Goal: Transaction & Acquisition: Purchase product/service

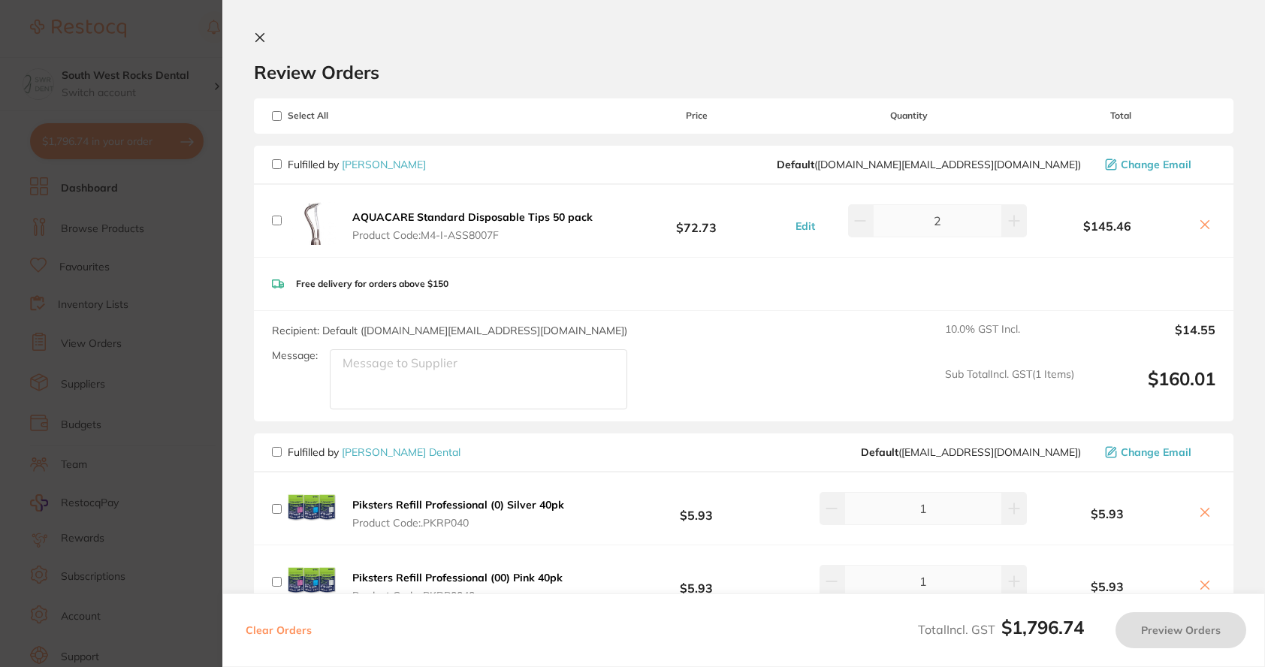
click at [267, 36] on button at bounding box center [263, 39] width 18 height 14
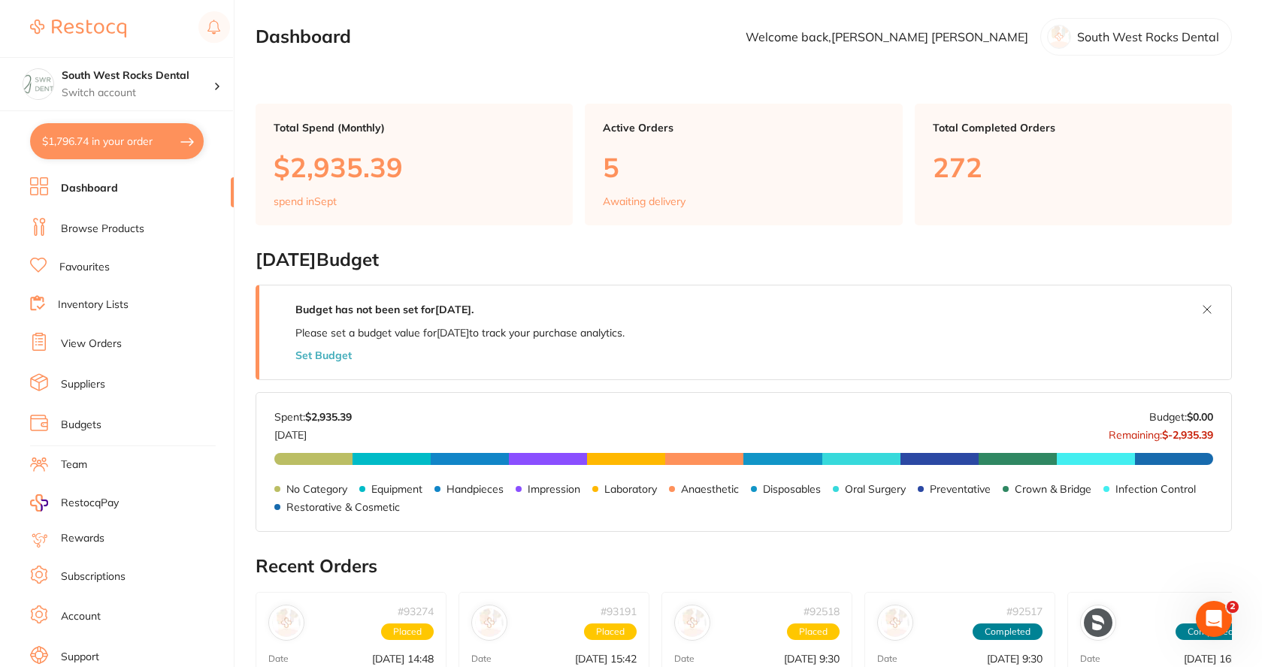
click at [145, 228] on li "Browse Products" at bounding box center [132, 229] width 204 height 23
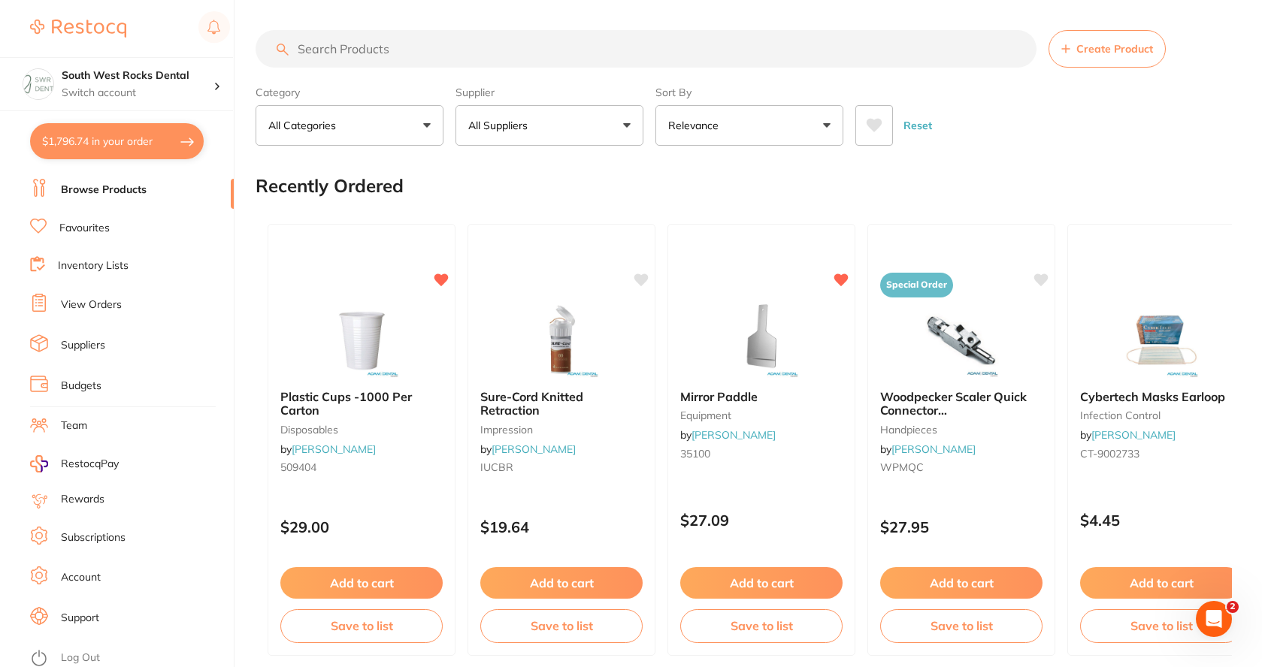
scroll to position [43, 0]
click at [398, 44] on input "search" at bounding box center [645, 49] width 781 height 38
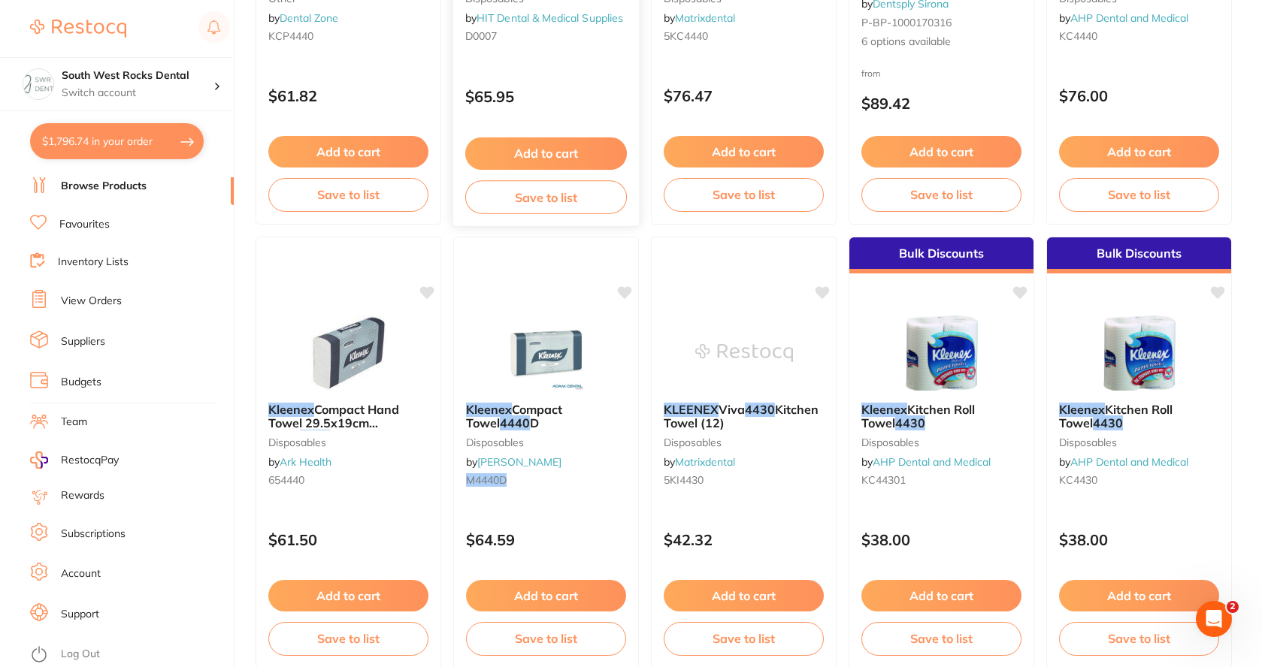
scroll to position [225, 0]
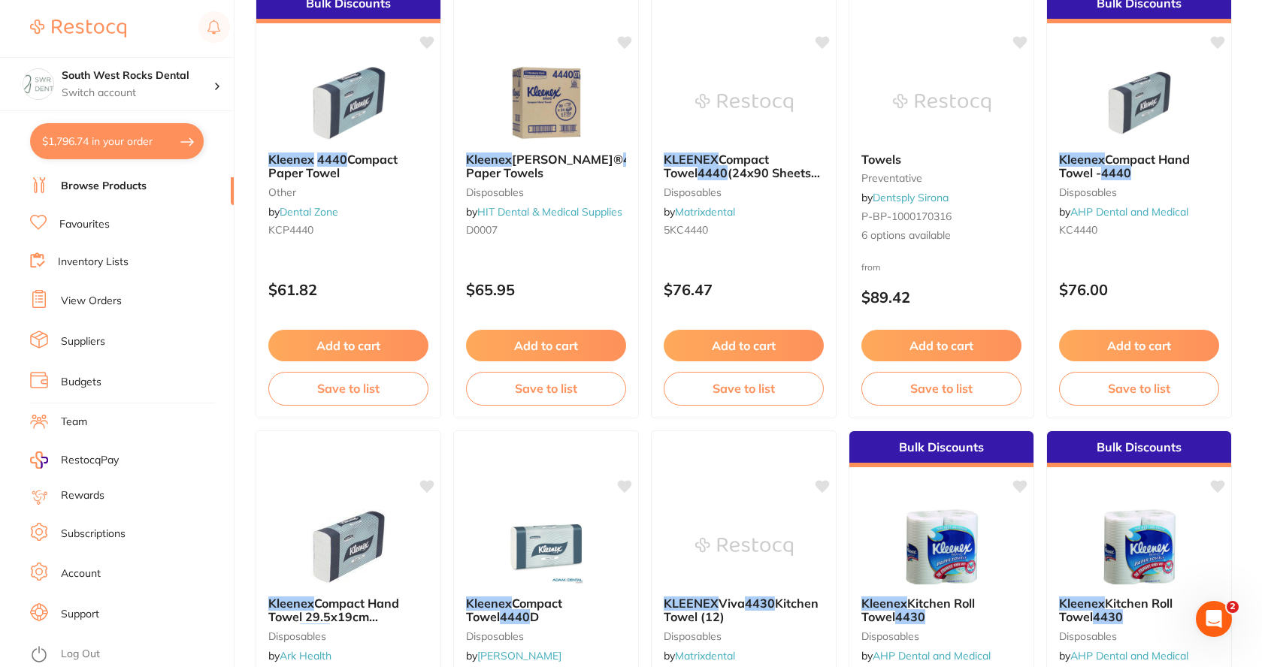
type input "kleenex 4440"
click at [89, 225] on link "Favourites" at bounding box center [84, 224] width 50 height 15
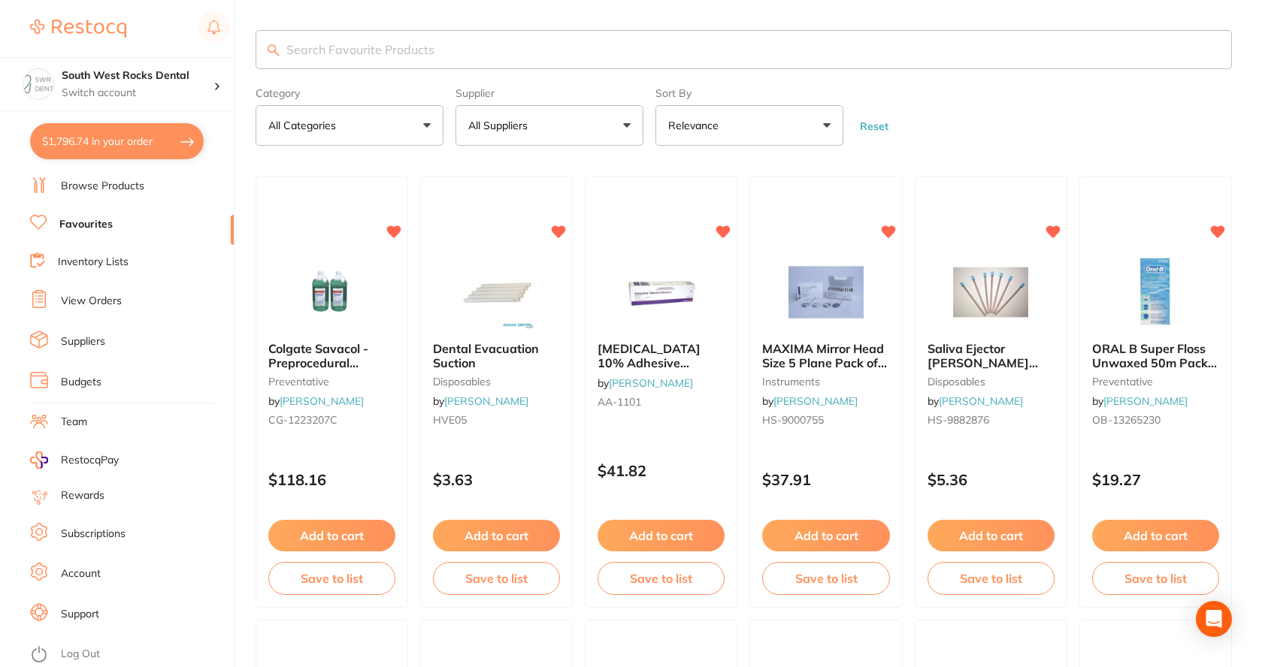
click at [429, 45] on input "search" at bounding box center [743, 49] width 976 height 39
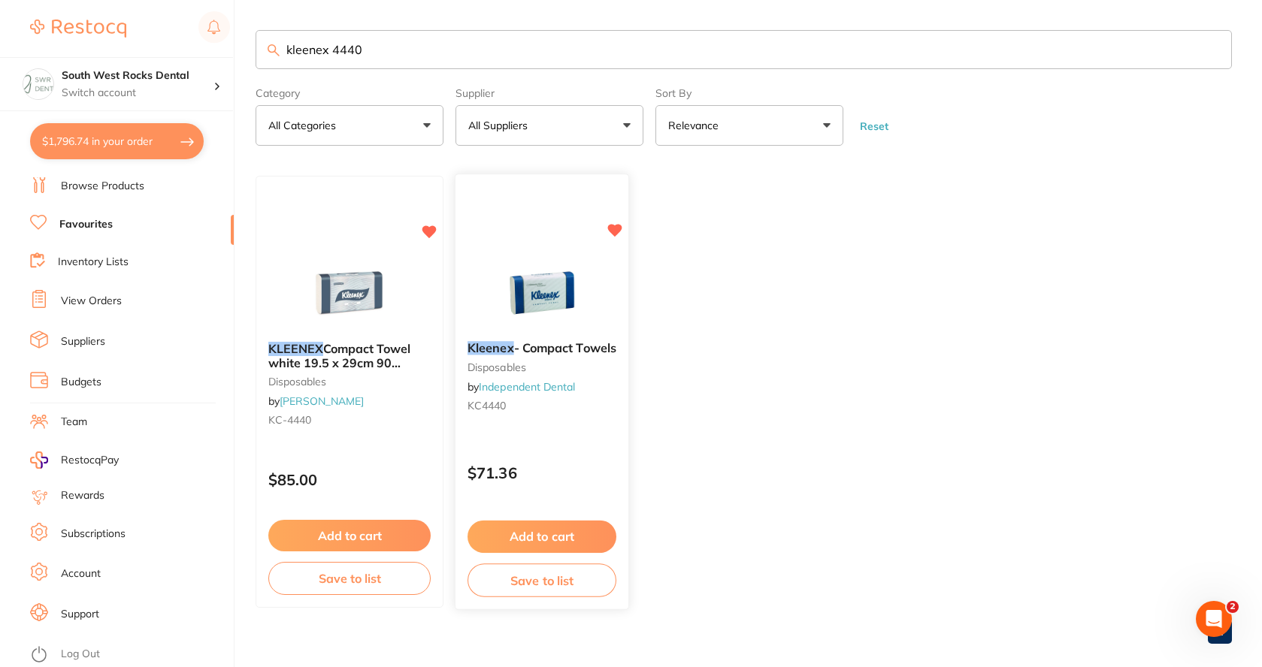
type input "kleenex 4440"
click at [545, 535] on button "Add to cart" at bounding box center [541, 537] width 149 height 32
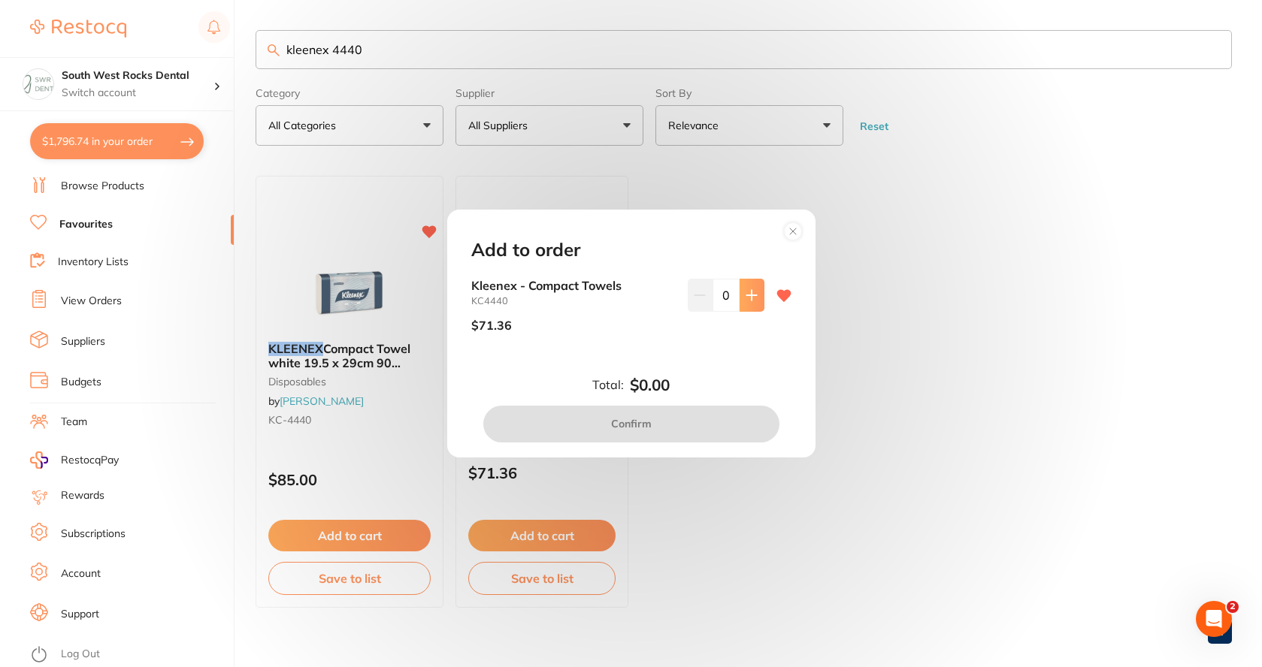
click at [742, 303] on button at bounding box center [751, 295] width 25 height 33
type input "1"
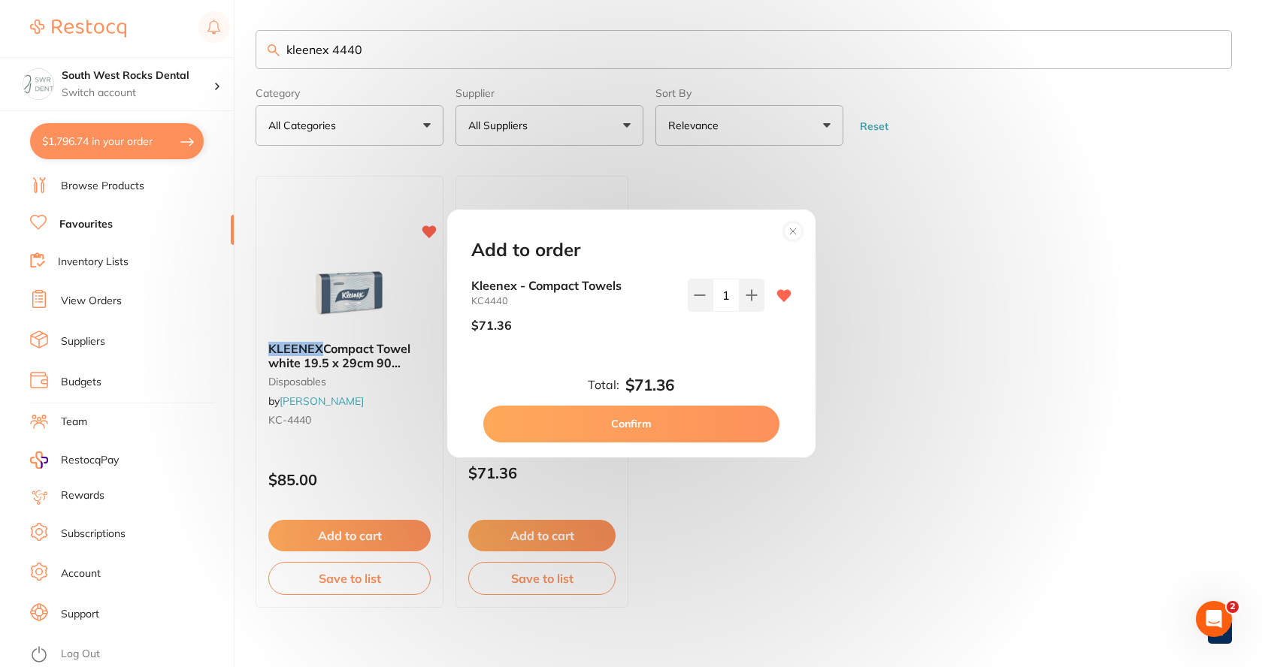
click at [653, 426] on button "Confirm" at bounding box center [631, 424] width 296 height 36
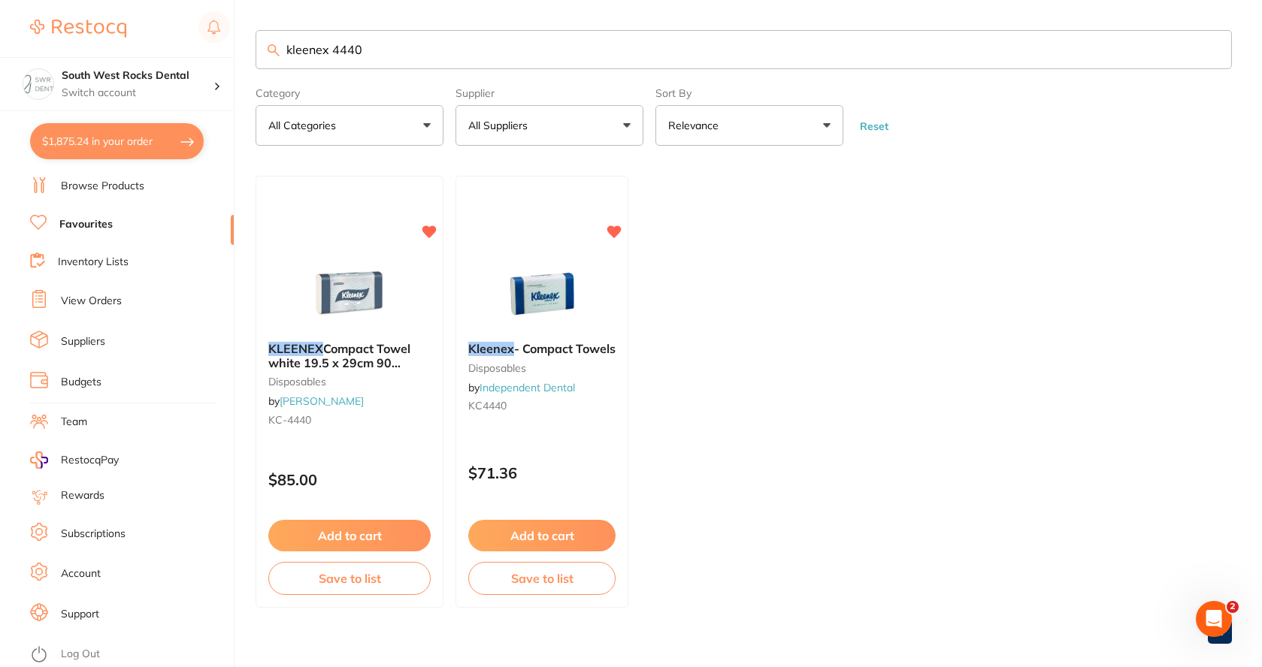
drag, startPoint x: 388, startPoint y: 55, endPoint x: 271, endPoint y: 77, distance: 119.2
click at [275, 59] on input "kleenex 4440" at bounding box center [743, 49] width 976 height 39
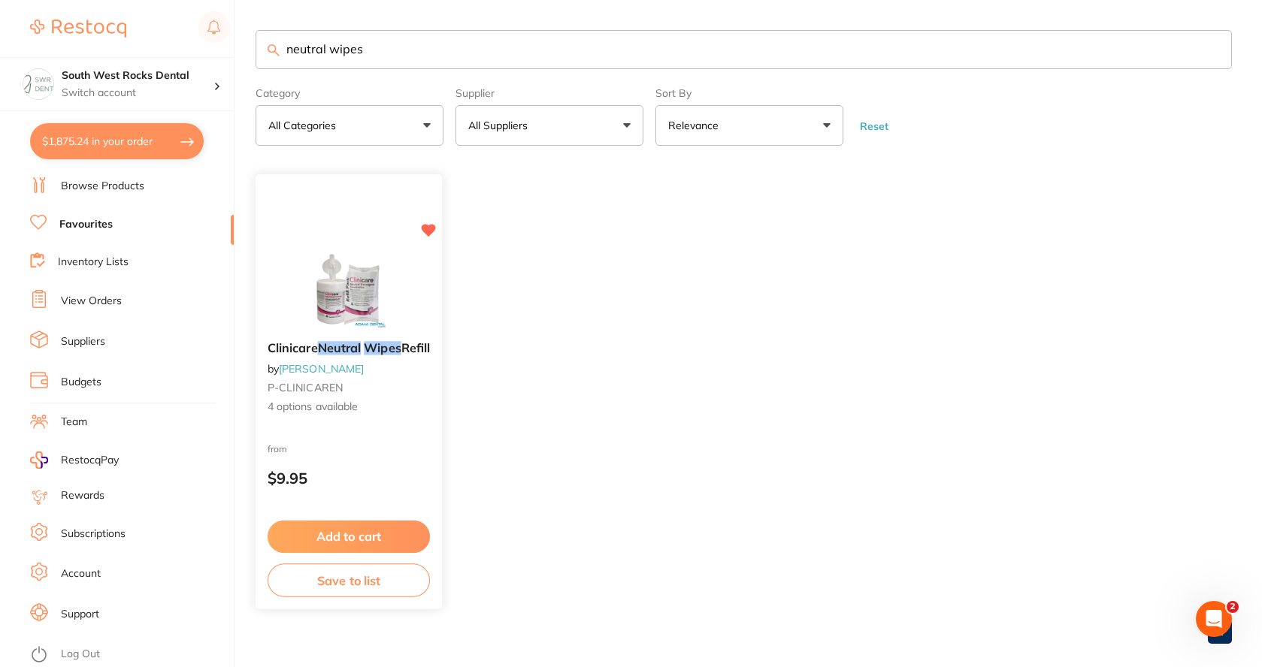
type input "neutral wipes"
click at [345, 536] on button "Add to cart" at bounding box center [348, 537] width 162 height 32
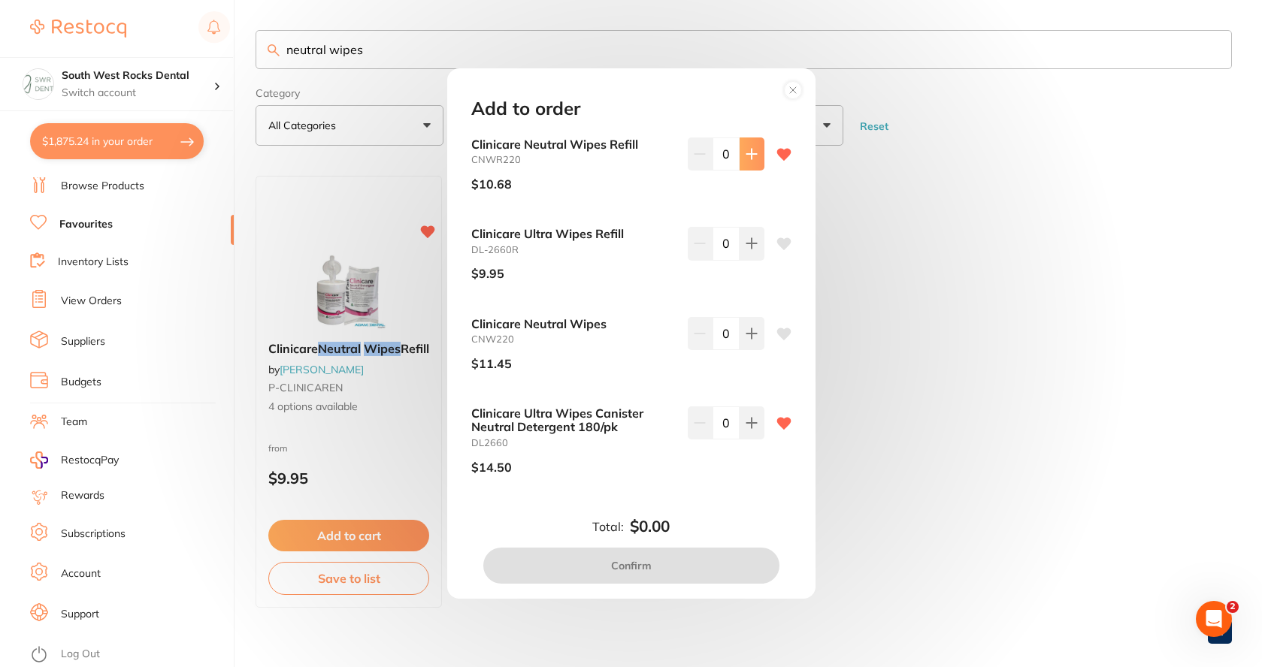
click at [749, 162] on button at bounding box center [751, 153] width 25 height 33
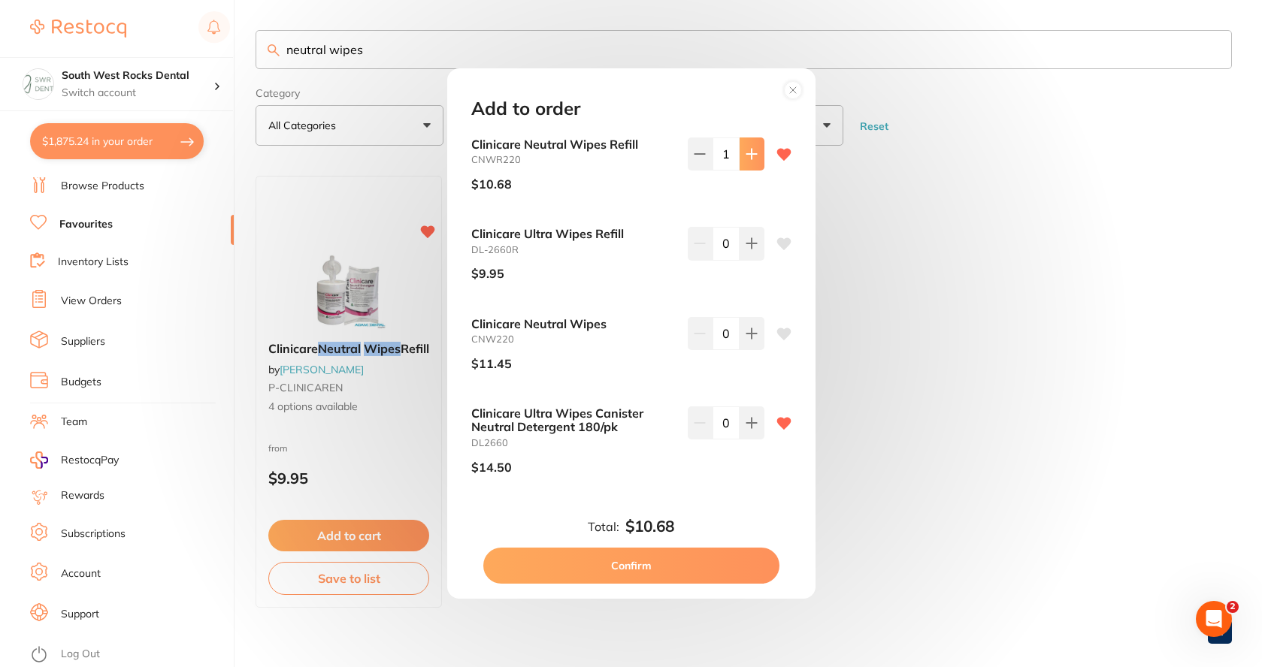
click at [749, 162] on button at bounding box center [751, 153] width 25 height 33
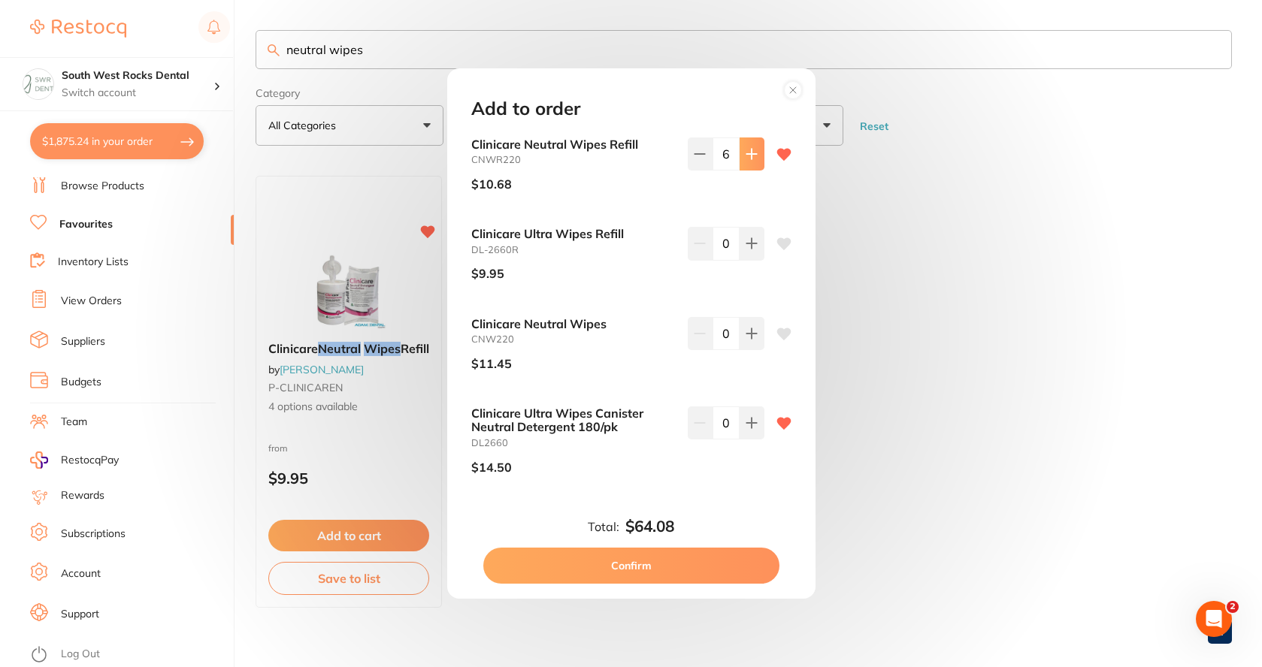
click at [748, 161] on button at bounding box center [751, 153] width 25 height 33
drag, startPoint x: 748, startPoint y: 161, endPoint x: 739, endPoint y: 168, distance: 11.3
click at [748, 162] on button at bounding box center [751, 153] width 25 height 33
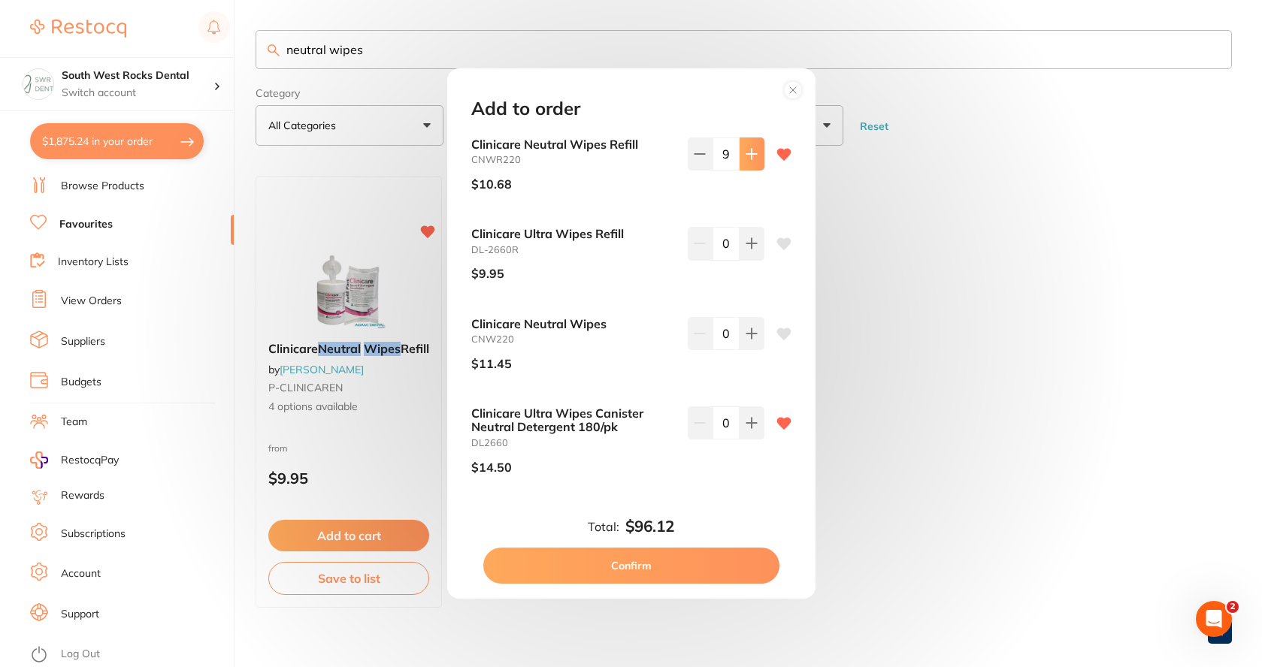
type input "10"
click at [688, 567] on button "Confirm" at bounding box center [631, 566] width 296 height 36
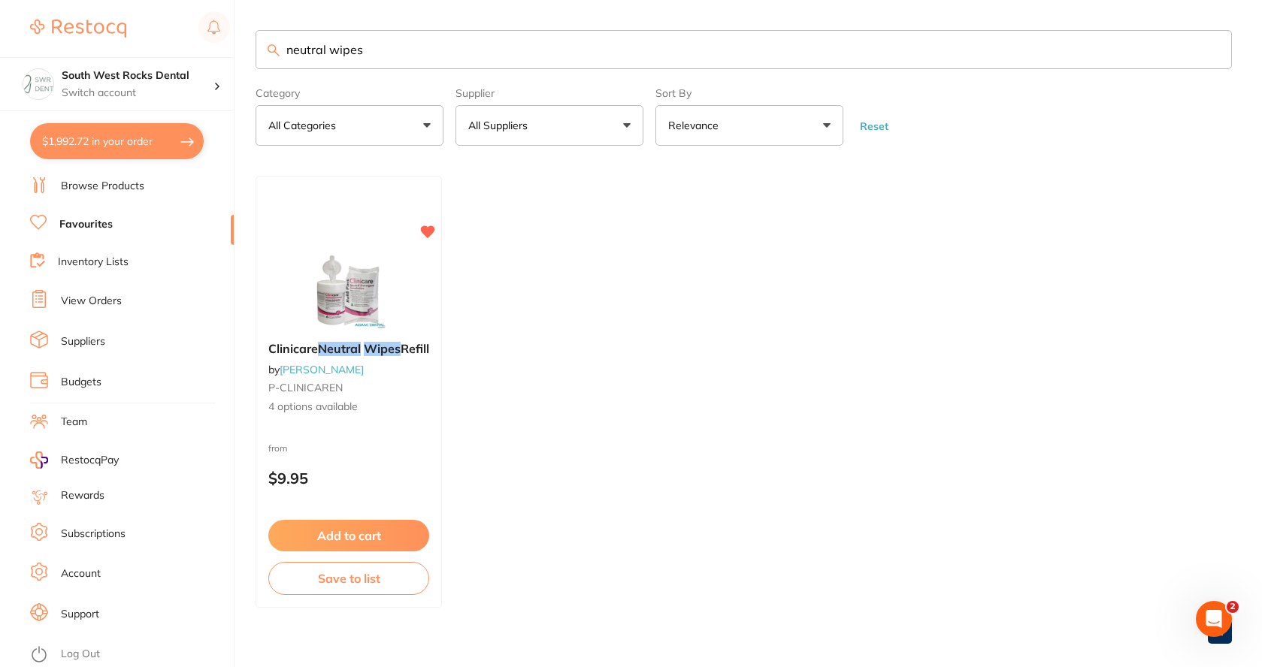
drag, startPoint x: 370, startPoint y: 52, endPoint x: 298, endPoint y: 62, distance: 72.0
click at [280, 42] on input "neutral wipes" at bounding box center [743, 49] width 976 height 39
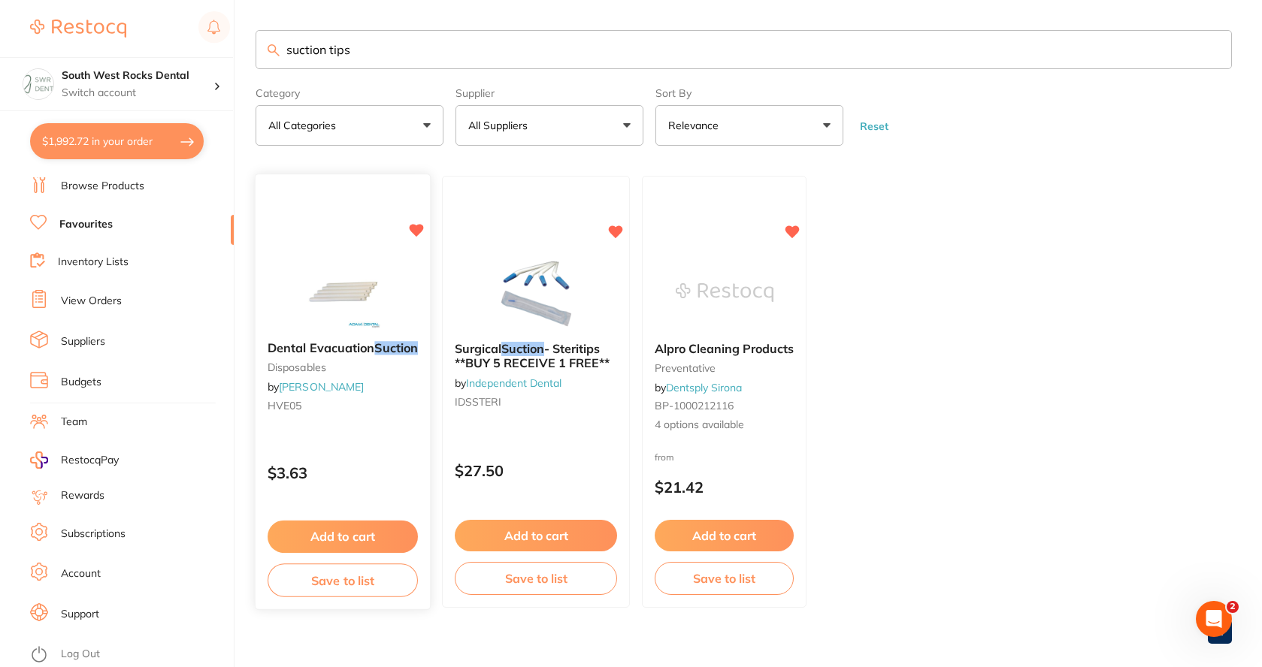
type input "suction tips"
click at [338, 295] on img at bounding box center [342, 292] width 98 height 76
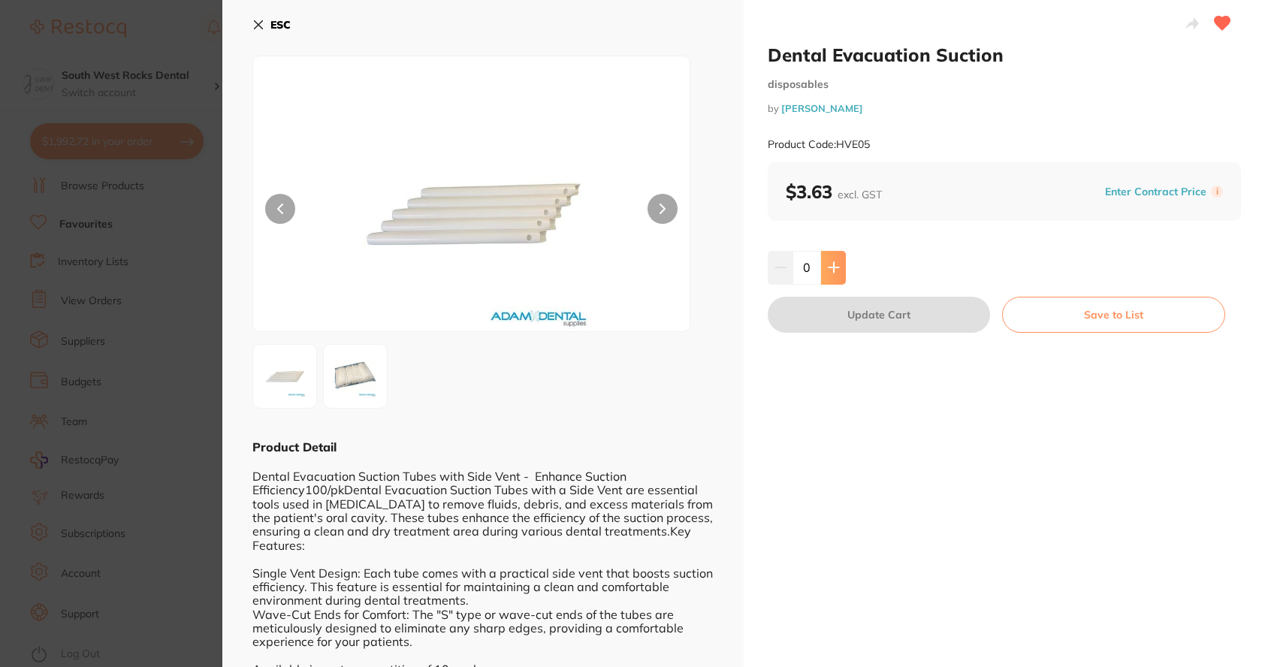
click at [833, 267] on icon at bounding box center [834, 268] width 10 height 10
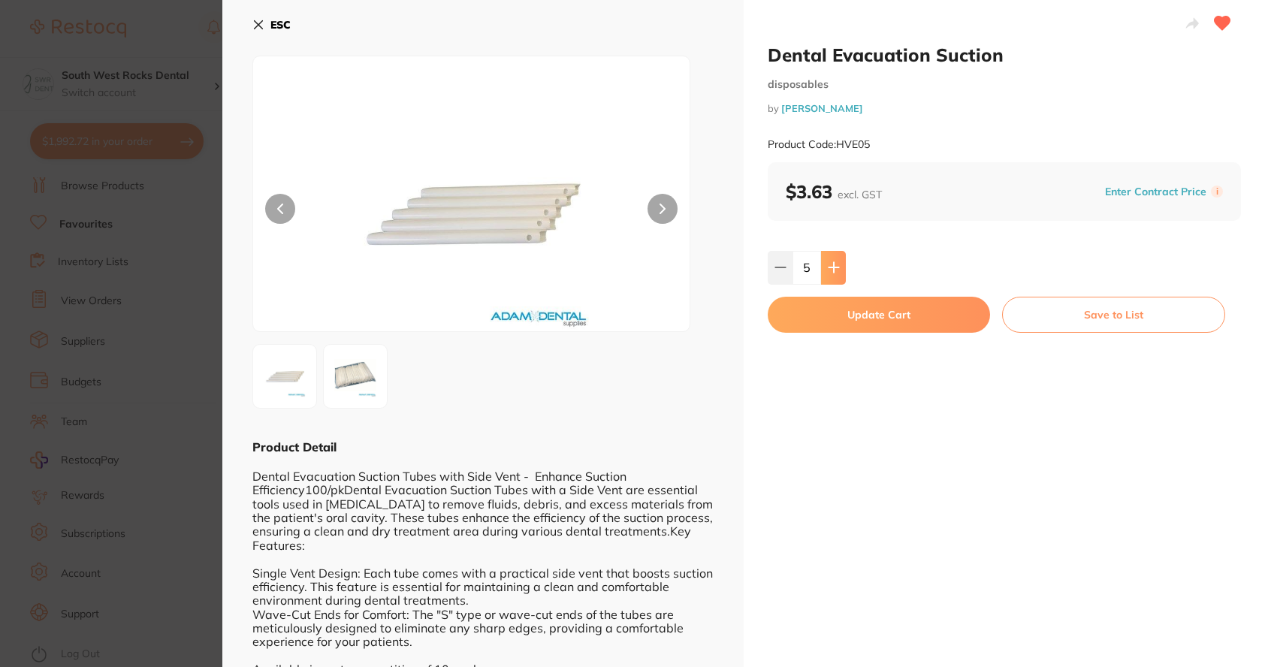
click at [833, 267] on icon at bounding box center [834, 268] width 10 height 10
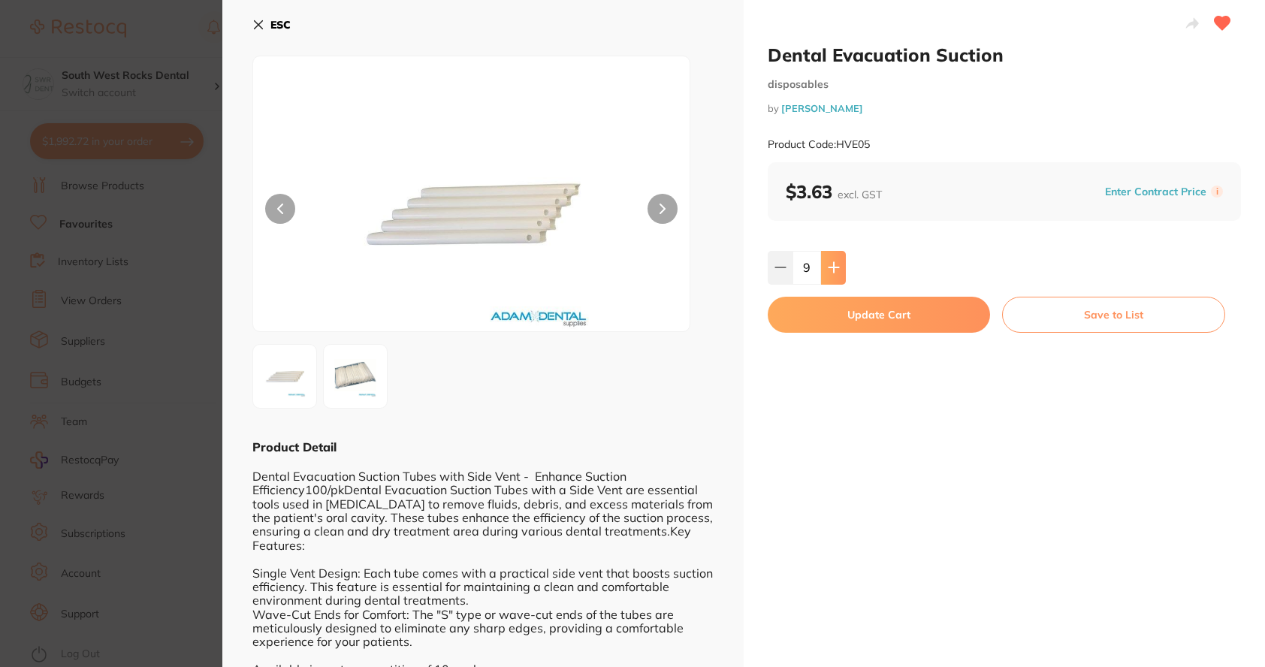
type input "10"
click at [877, 313] on button "Update Cart" at bounding box center [879, 315] width 222 height 36
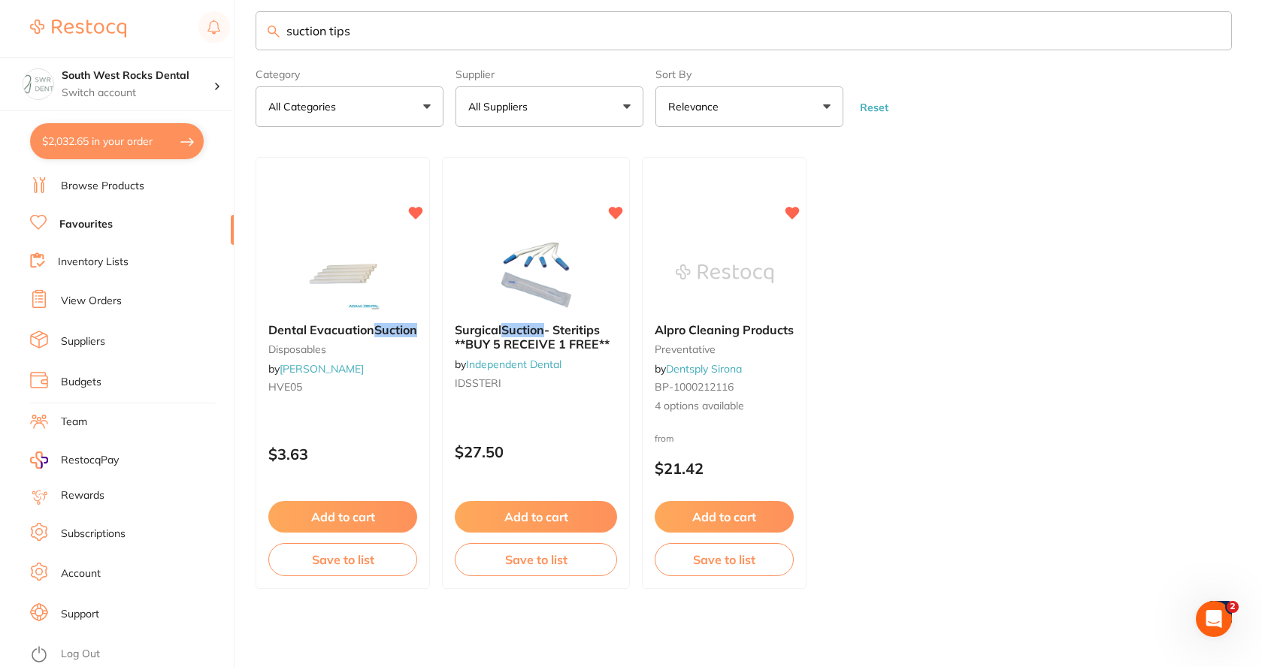
click at [108, 137] on button "$2,032.65 in your order" at bounding box center [117, 141] width 174 height 36
checkbox input "true"
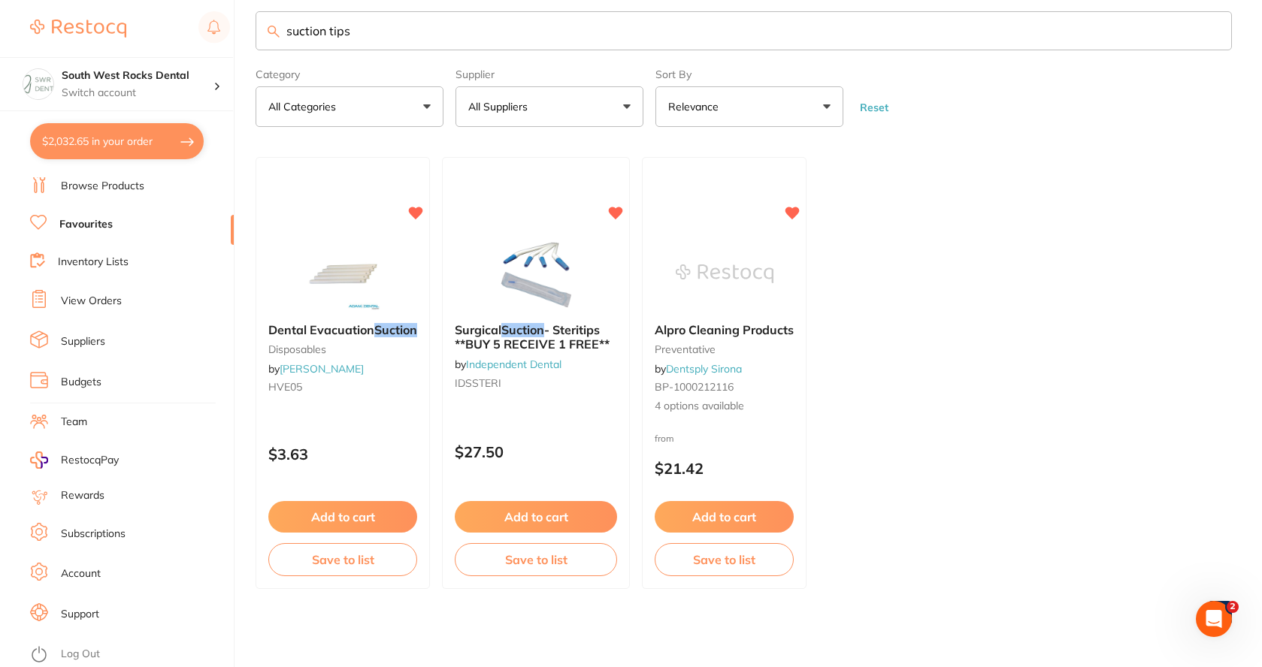
checkbox input "true"
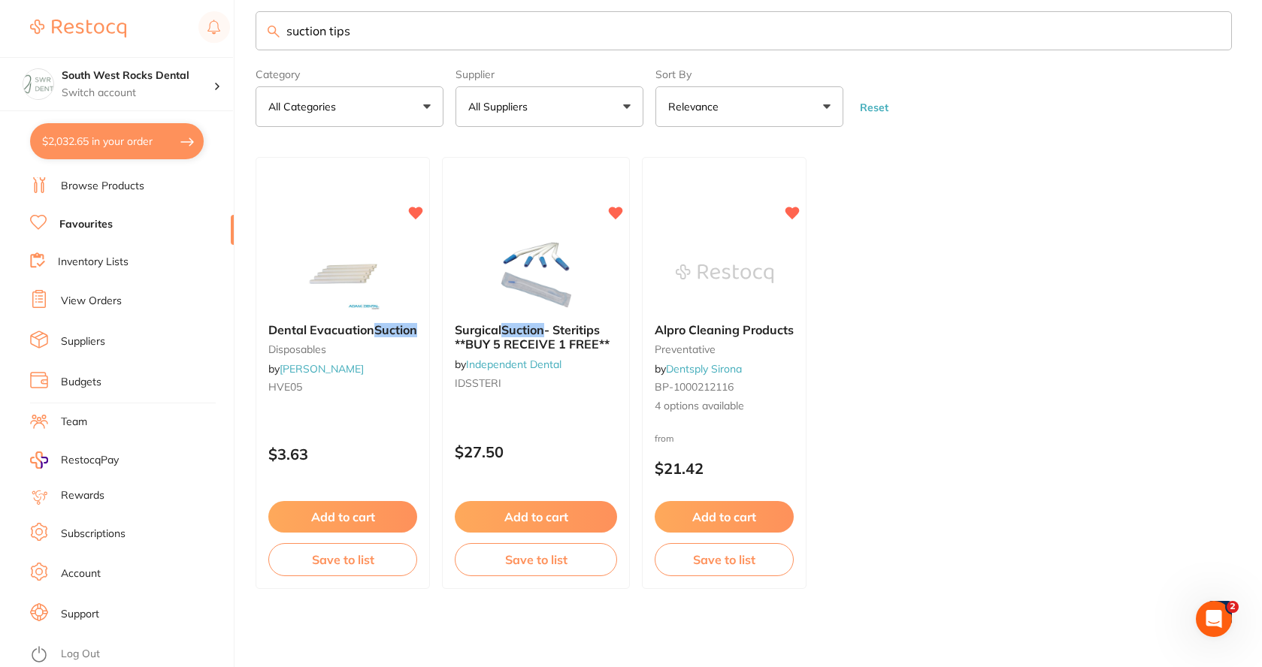
checkbox input "true"
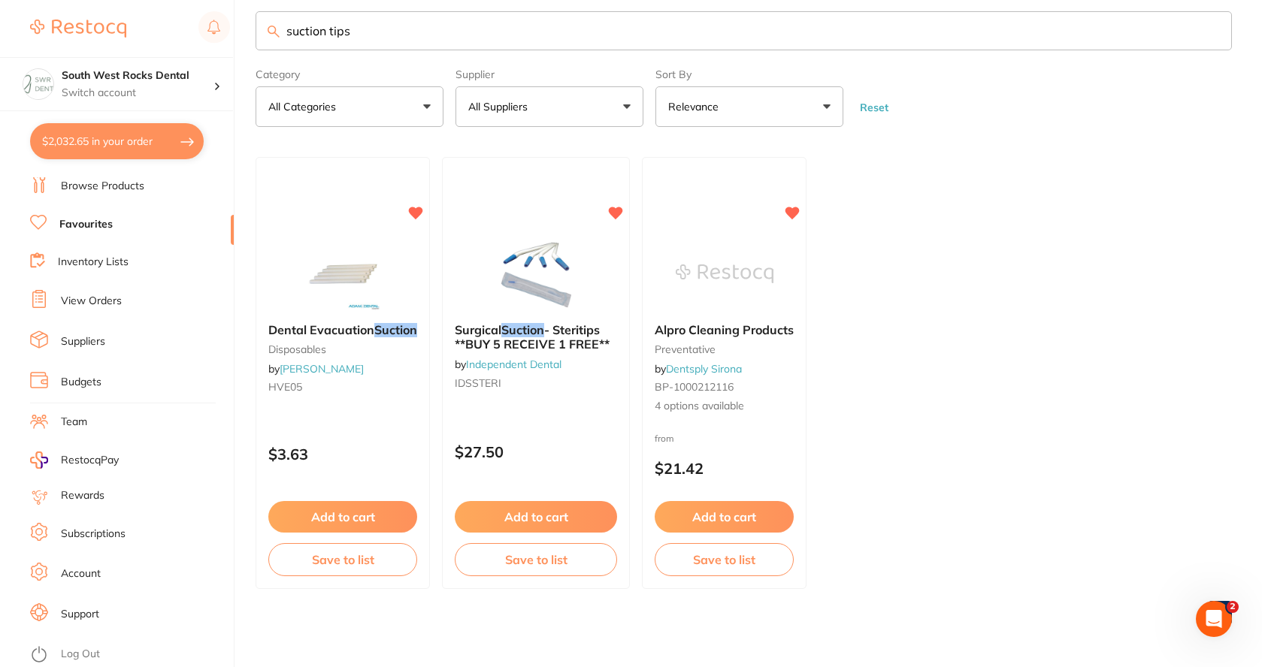
checkbox input "true"
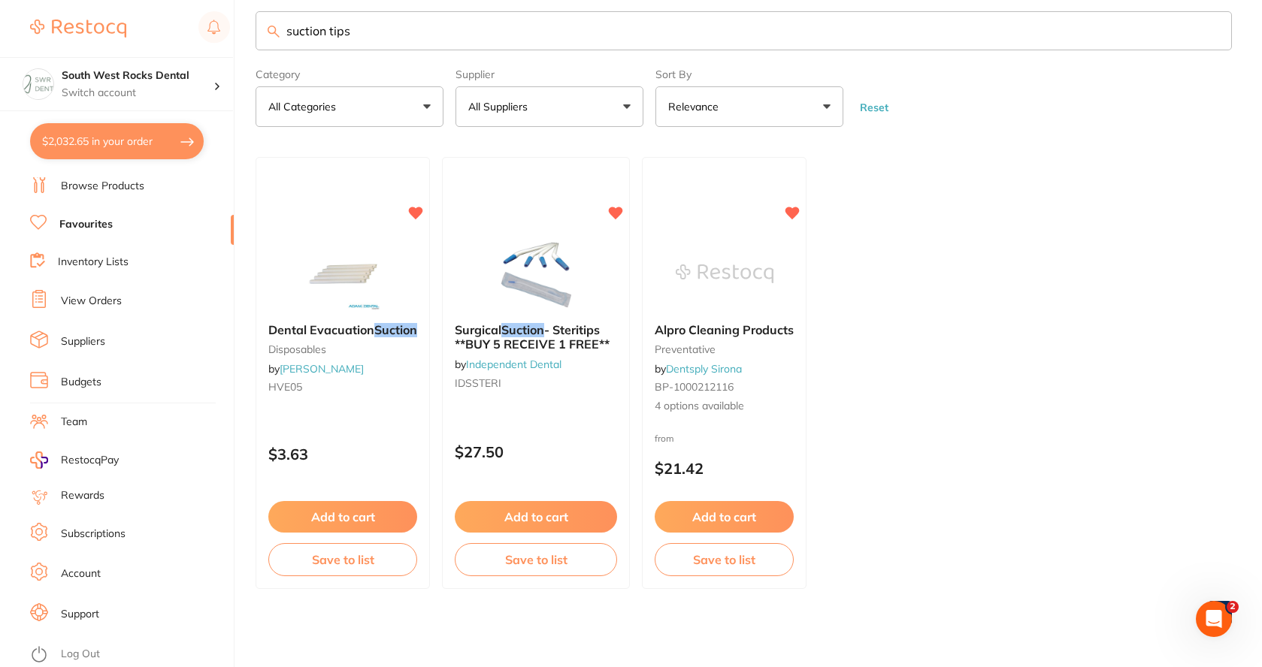
checkbox input "true"
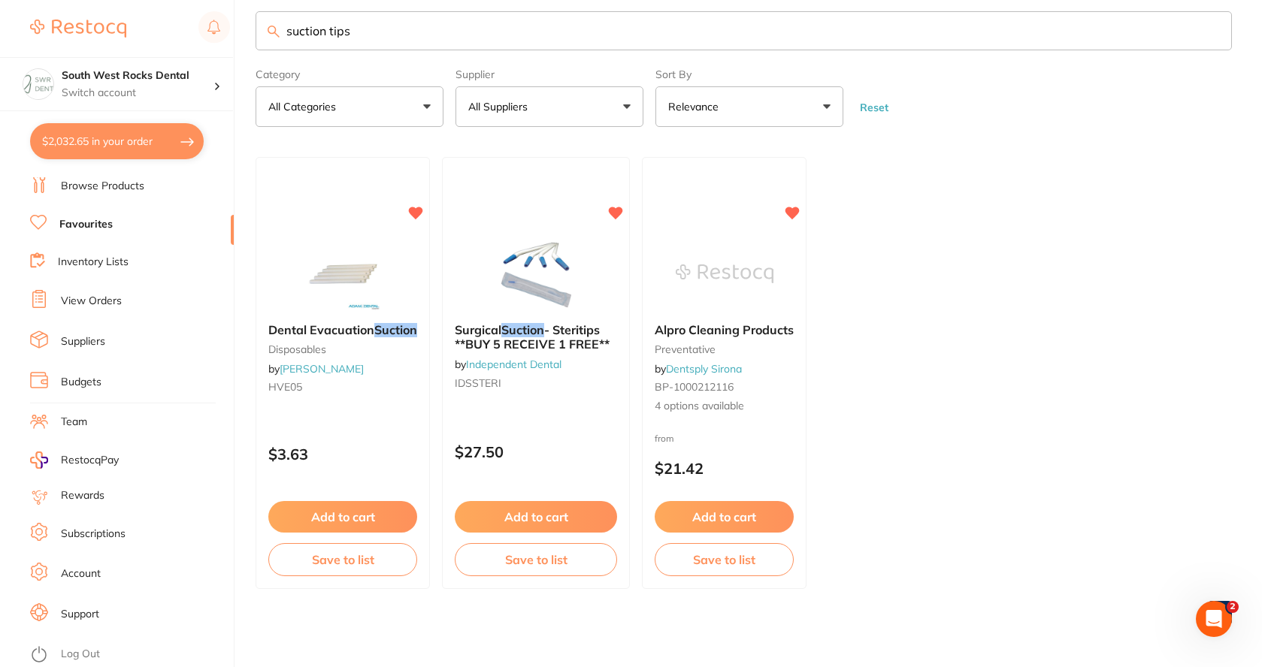
checkbox input "true"
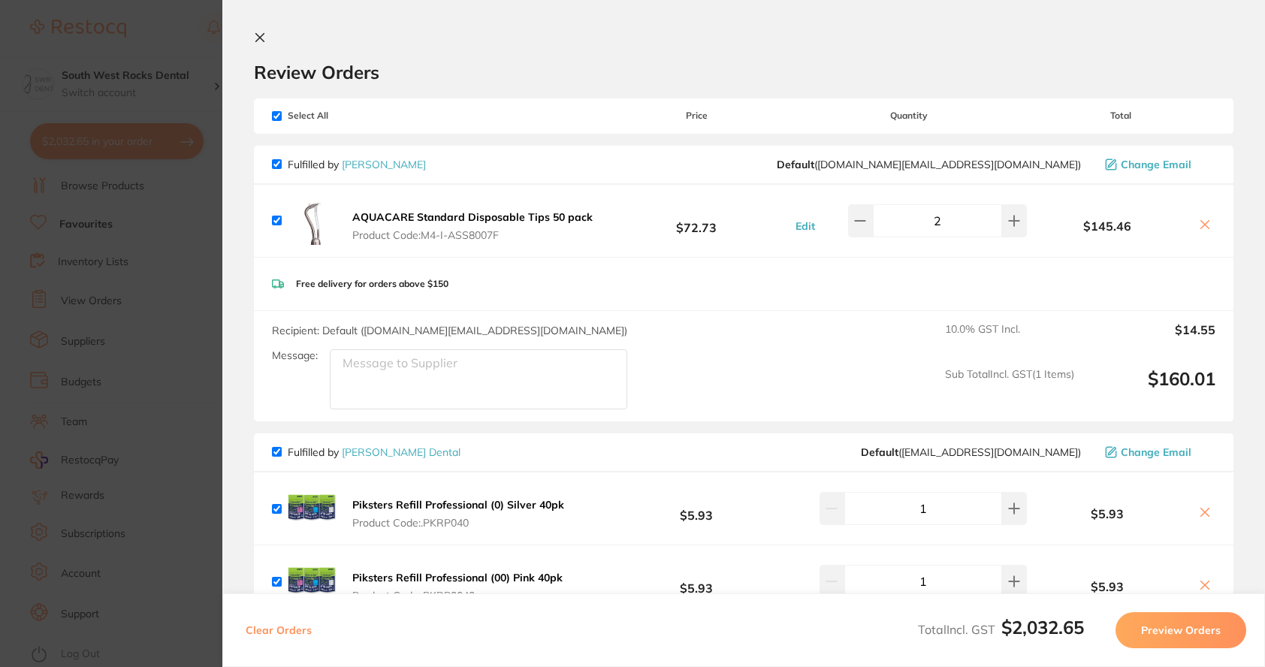
click at [277, 450] on input "checkbox" at bounding box center [277, 452] width 10 height 10
checkbox input "false"
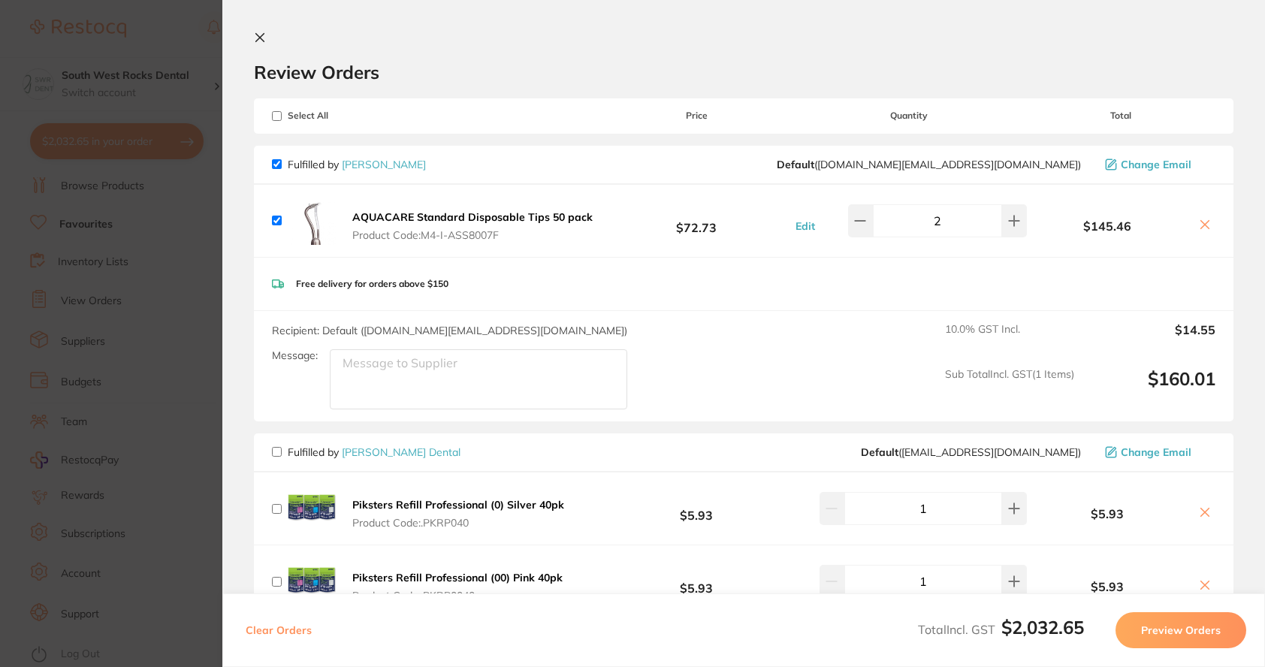
checkbox input "false"
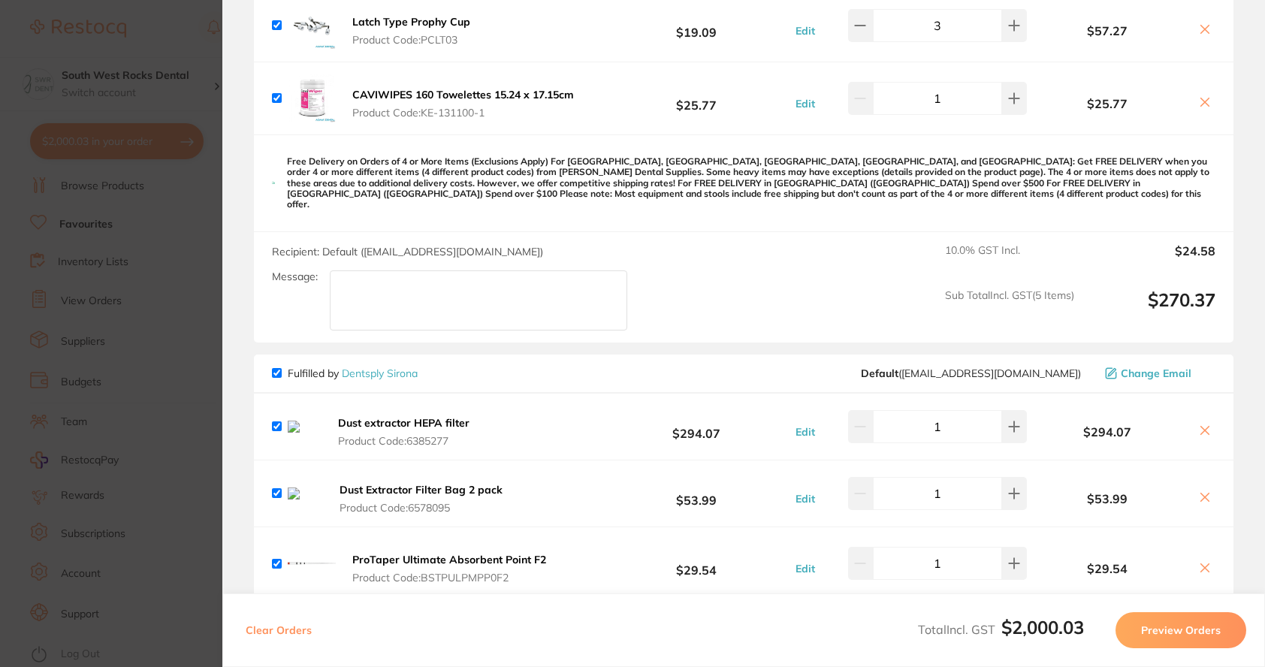
scroll to position [2104, 0]
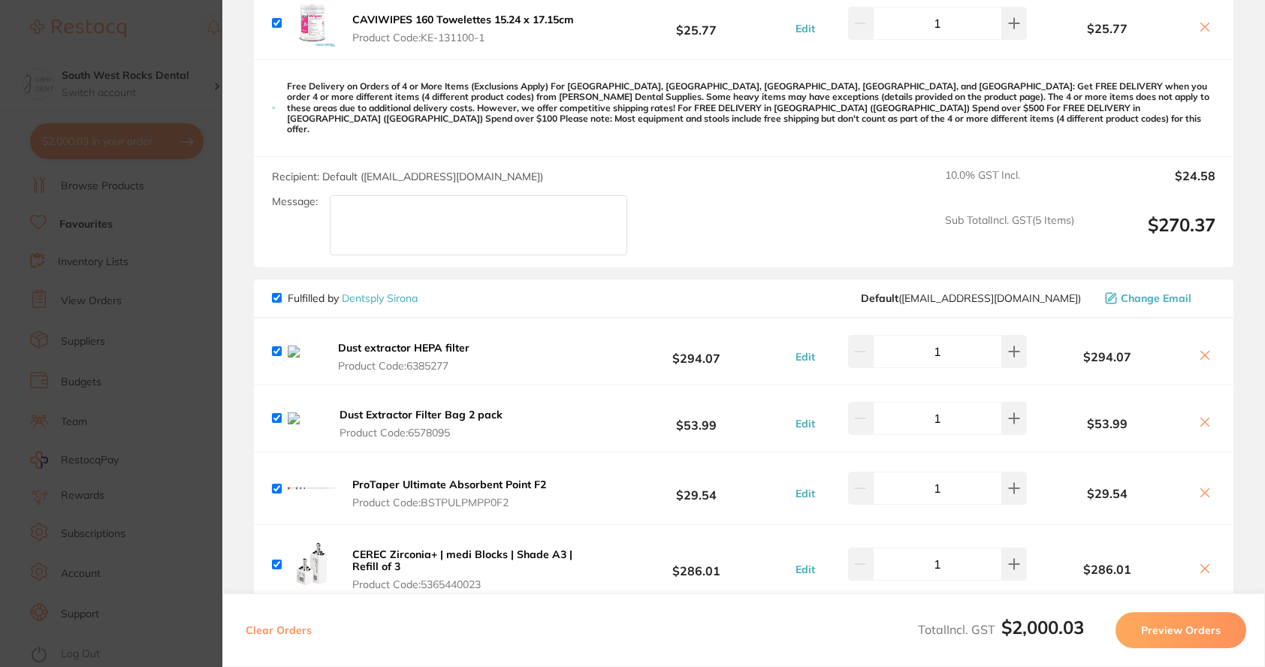
click at [280, 346] on input "checkbox" at bounding box center [277, 351] width 10 height 10
checkbox input "false"
click at [273, 413] on input "checkbox" at bounding box center [277, 418] width 10 height 10
checkbox input "false"
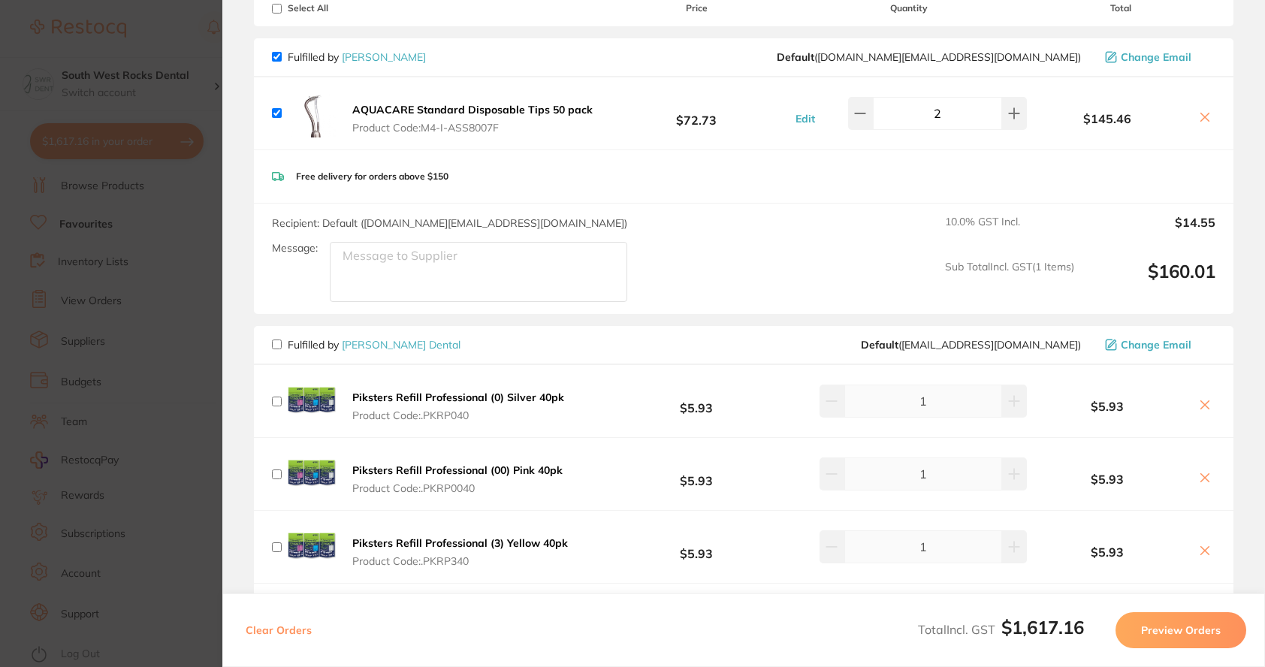
scroll to position [0, 0]
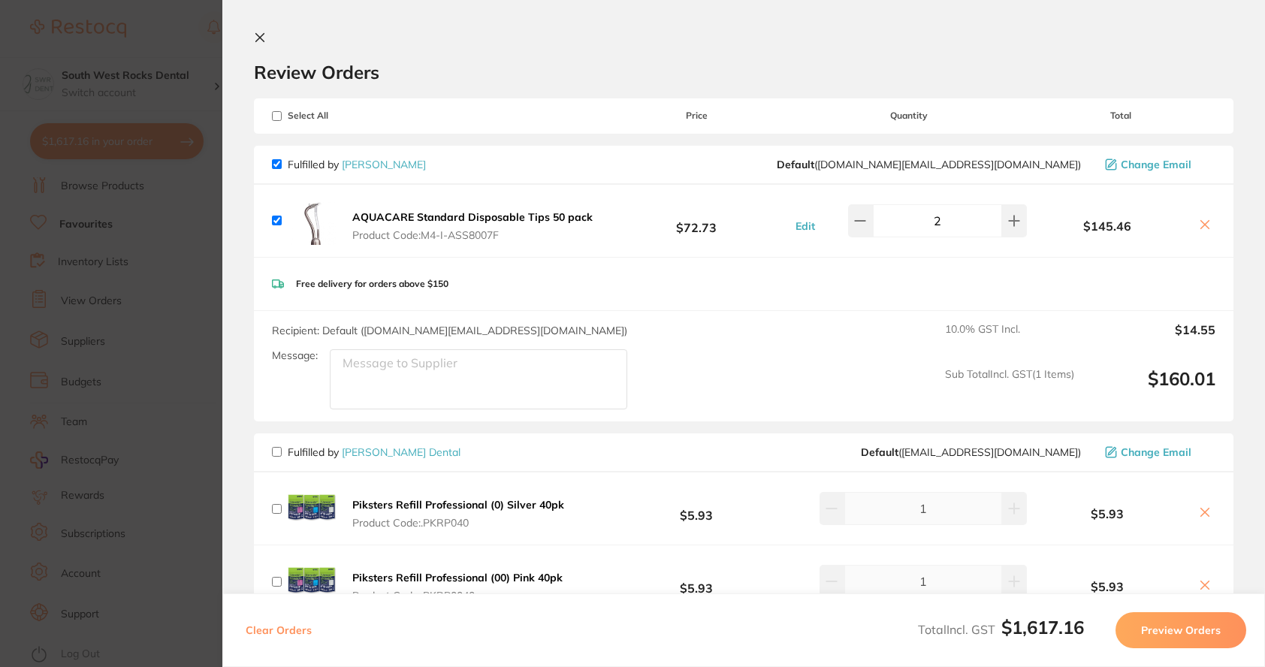
click at [265, 37] on icon at bounding box center [260, 38] width 12 height 12
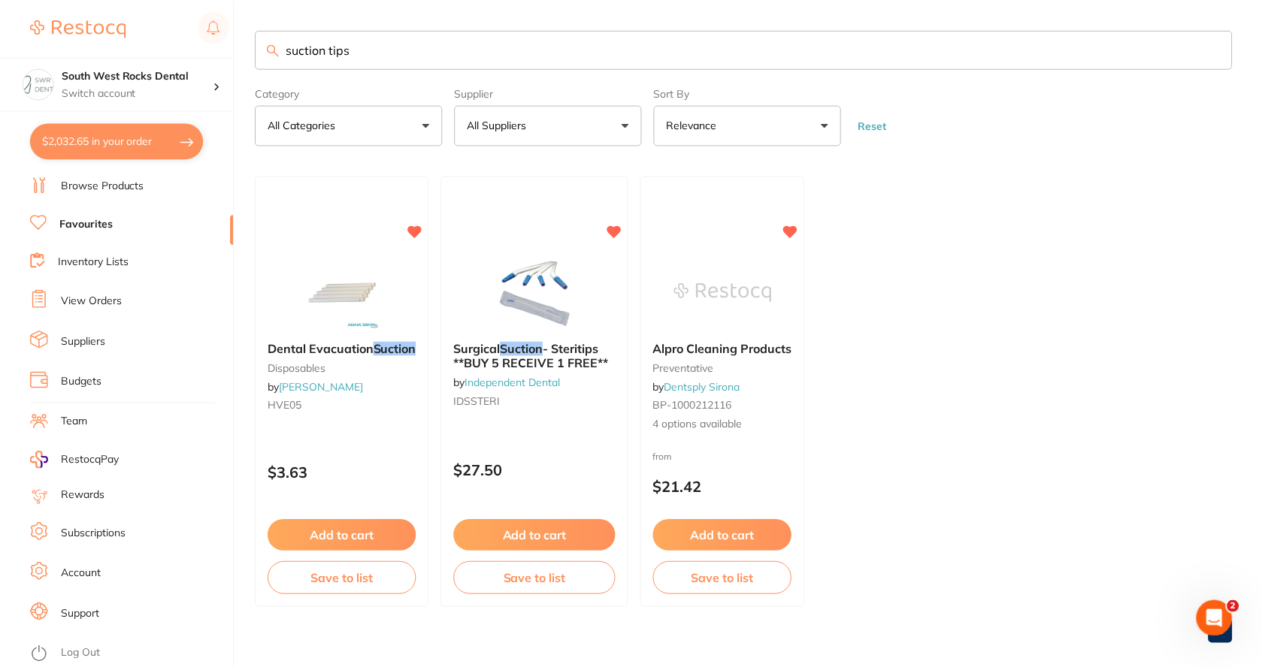
scroll to position [19, 0]
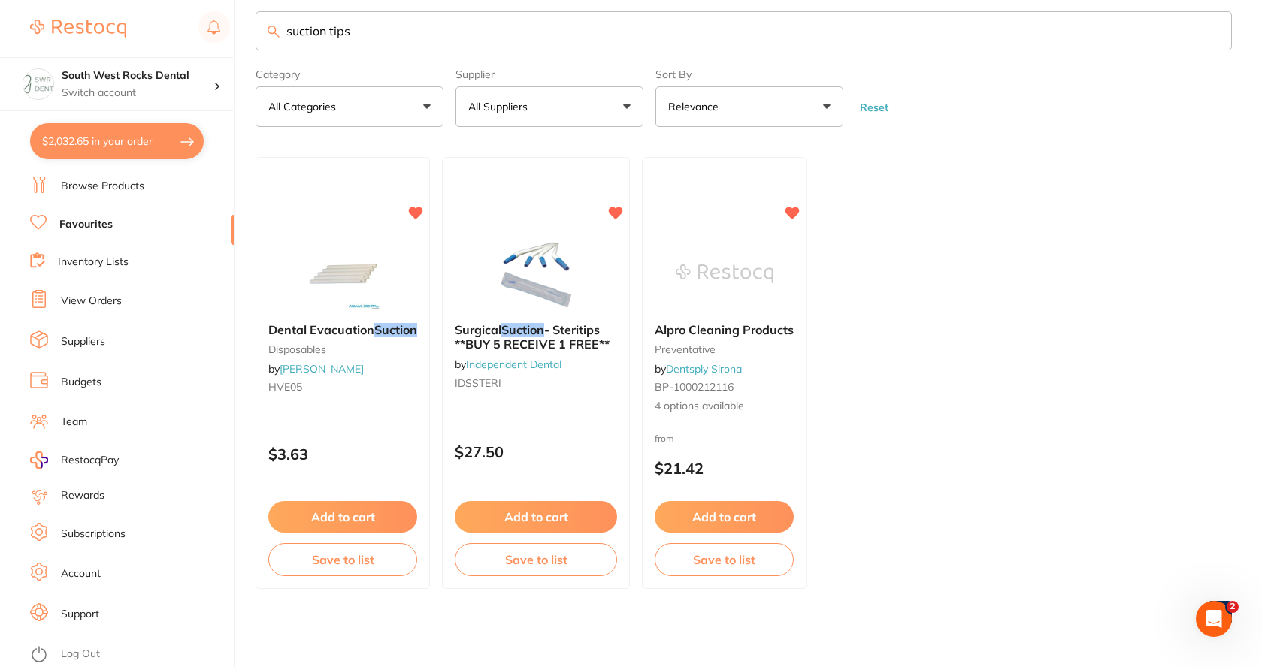
click at [112, 186] on link "Browse Products" at bounding box center [102, 186] width 83 height 15
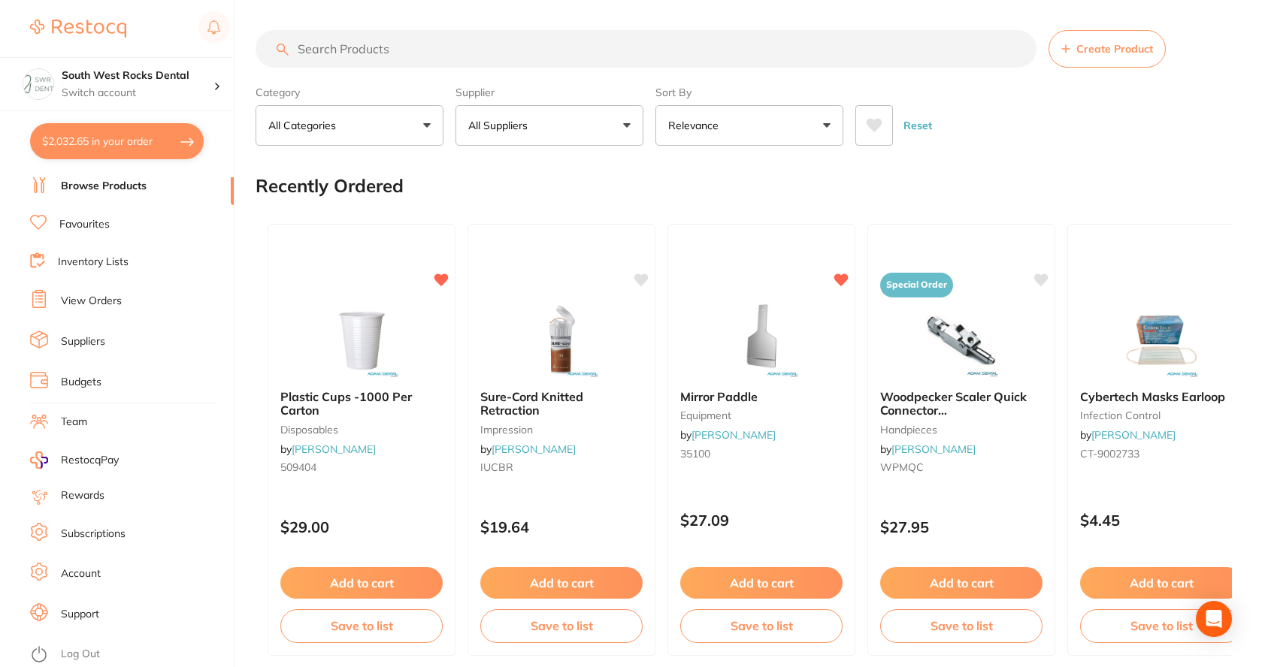
click at [400, 48] on input "search" at bounding box center [645, 49] width 781 height 38
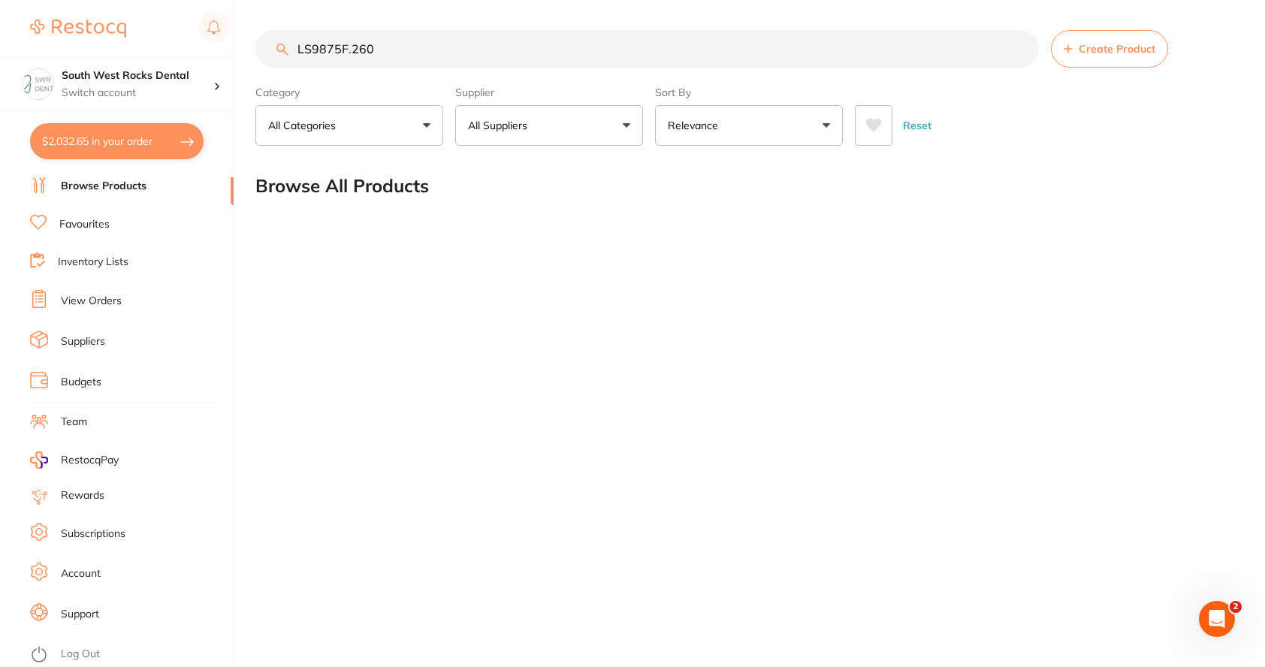
click at [402, 41] on input "LS9875F.260" at bounding box center [647, 49] width 784 height 38
click at [428, 131] on button "All Categories" at bounding box center [349, 125] width 188 height 41
click at [354, 217] on li "All Categories" at bounding box center [349, 216] width 176 height 32
click at [376, 49] on input "LS9875F.260" at bounding box center [647, 49] width 784 height 38
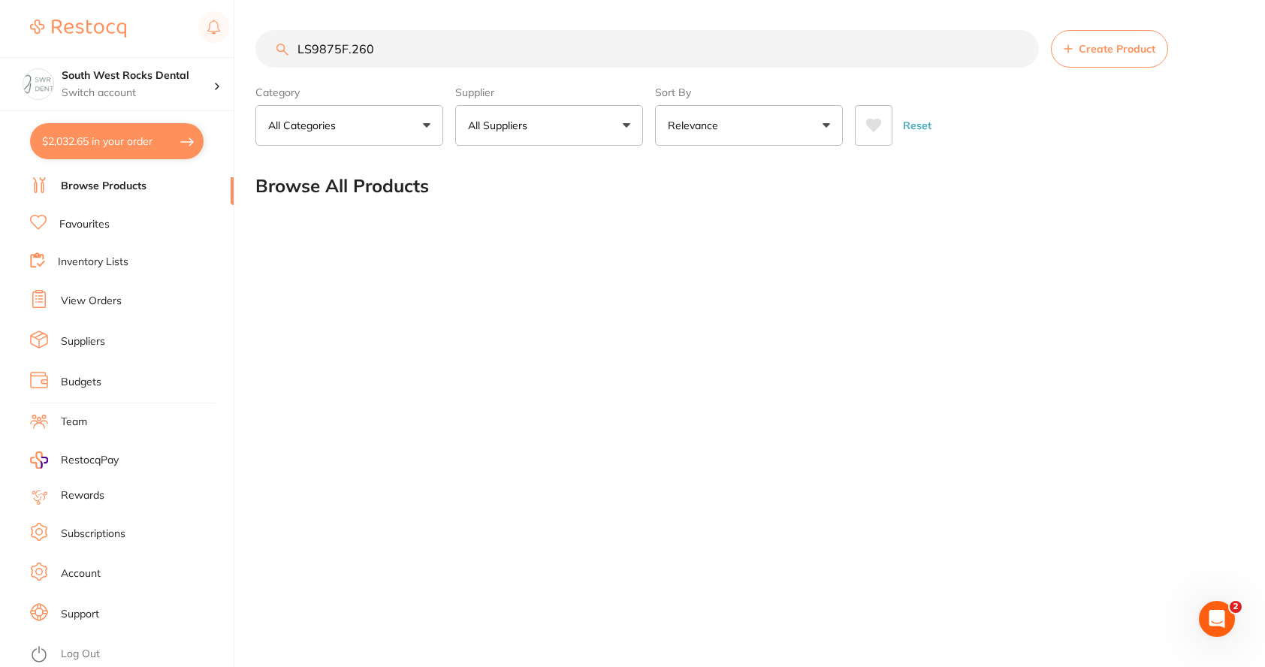
click at [296, 50] on input "LS9875F.260" at bounding box center [647, 49] width 784 height 38
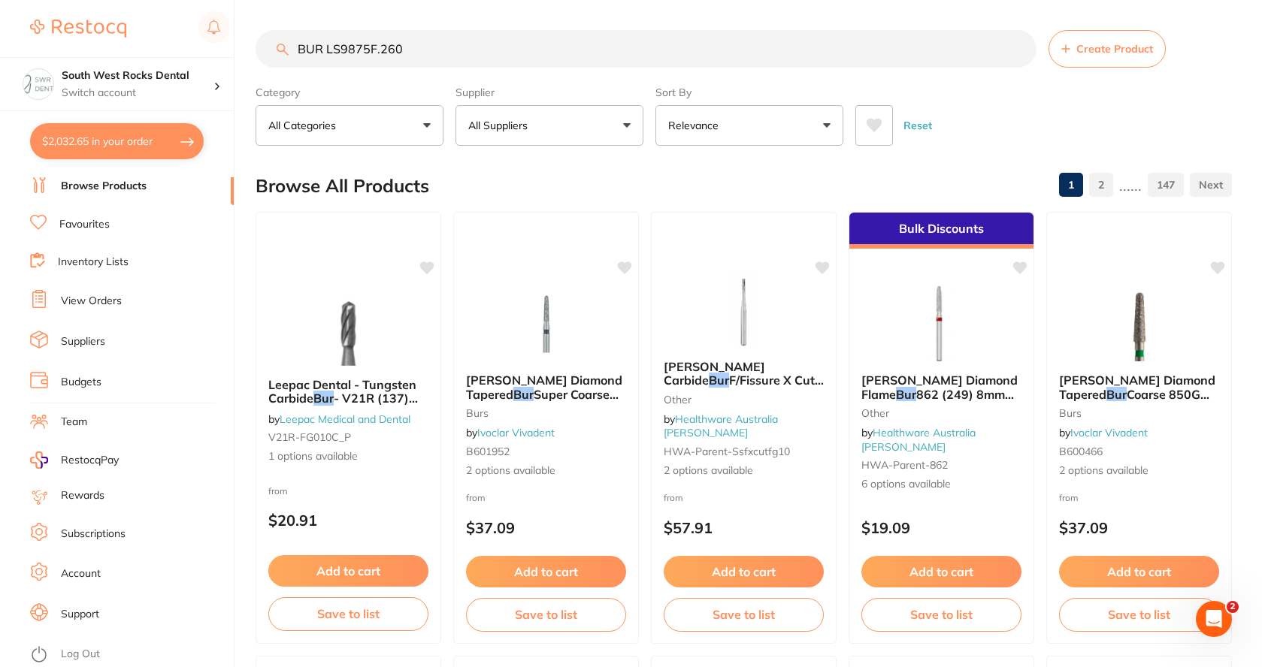
click at [337, 42] on input "BUR LS9875F.260" at bounding box center [645, 49] width 781 height 38
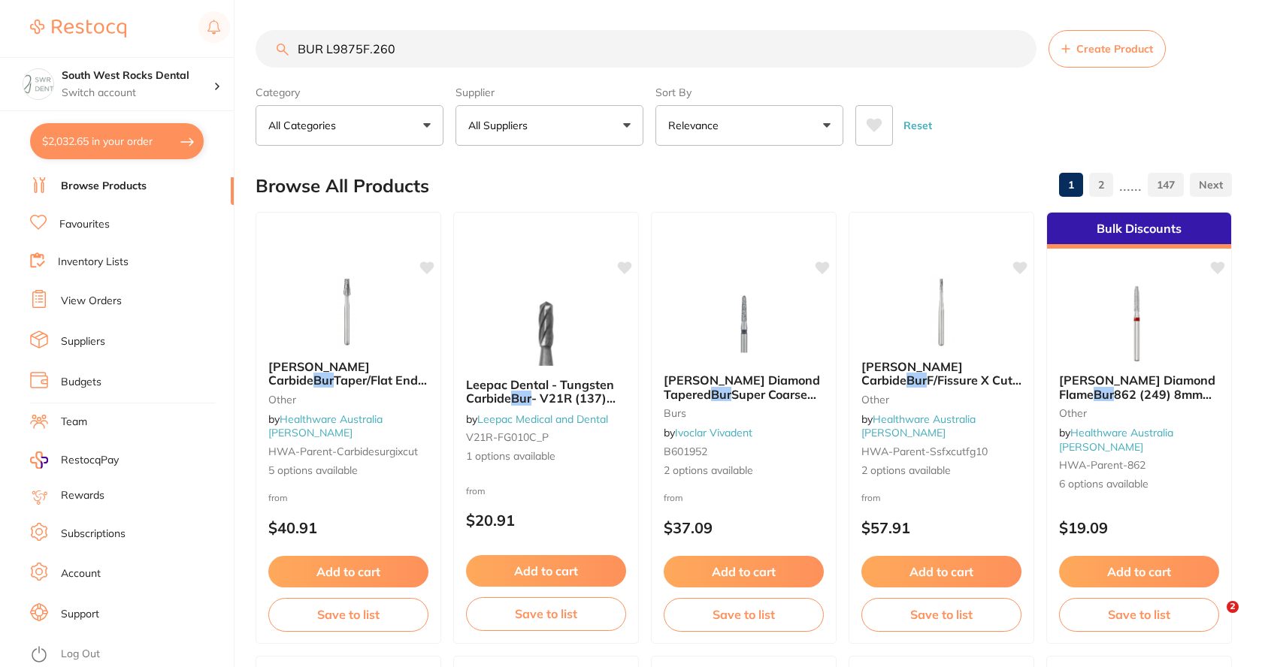
type input "BUR 9875F.260"
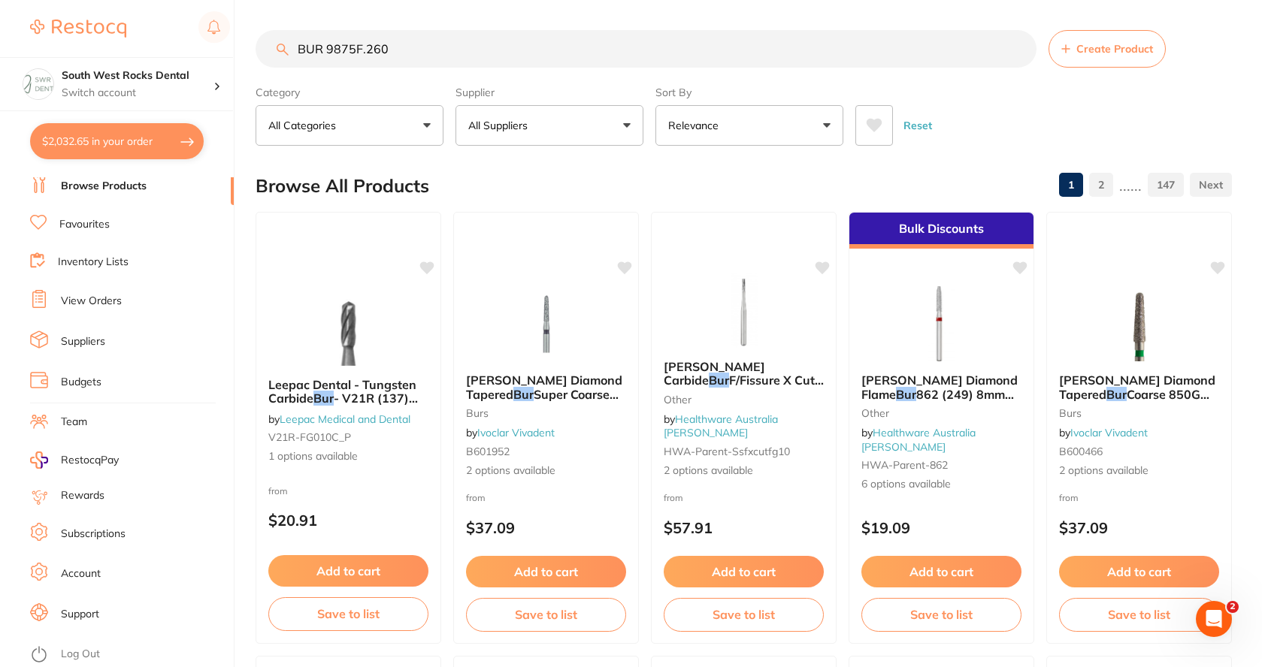
drag, startPoint x: 394, startPoint y: 49, endPoint x: 278, endPoint y: 42, distance: 116.7
click at [278, 42] on input "BUR 9875F.260" at bounding box center [645, 49] width 781 height 38
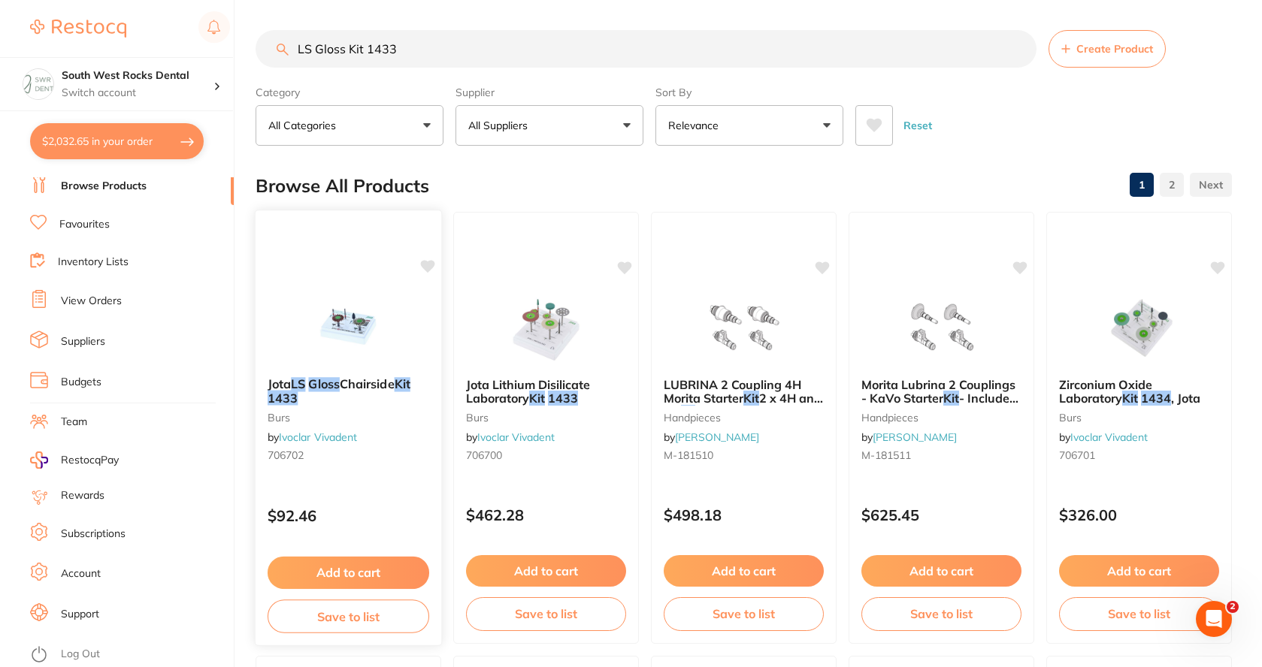
type input "LS Gloss Kit 1433"
click at [352, 330] on img at bounding box center [349, 328] width 98 height 75
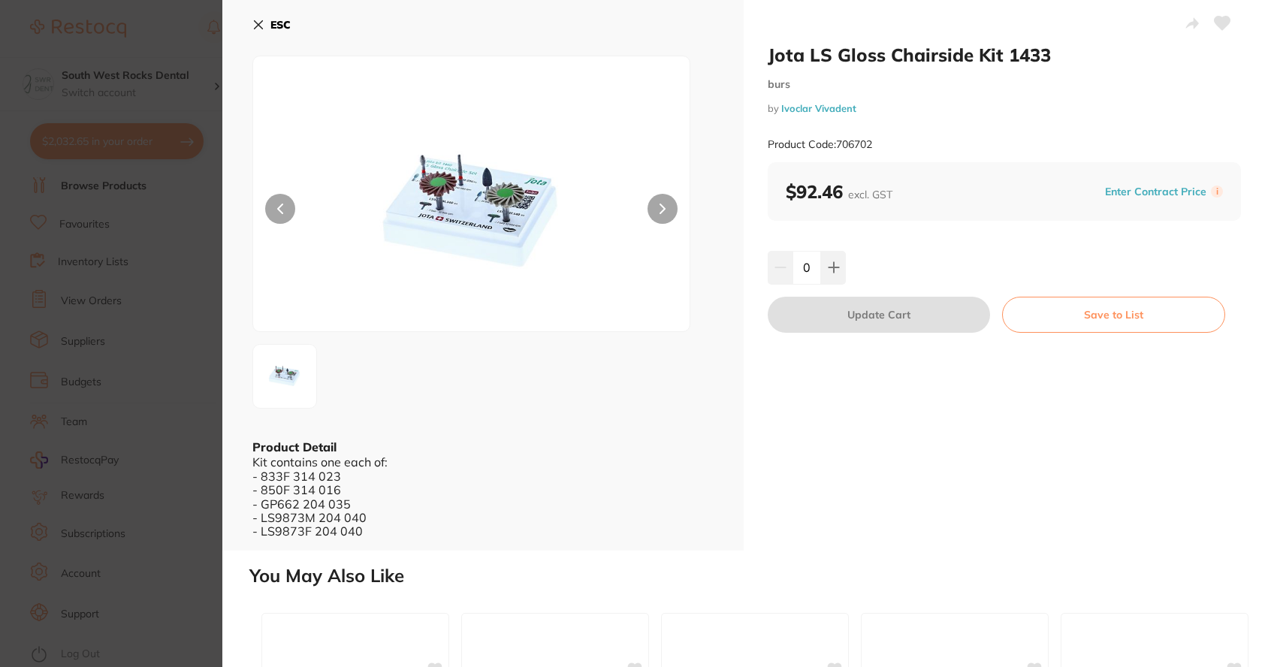
click at [255, 22] on icon at bounding box center [259, 25] width 8 height 8
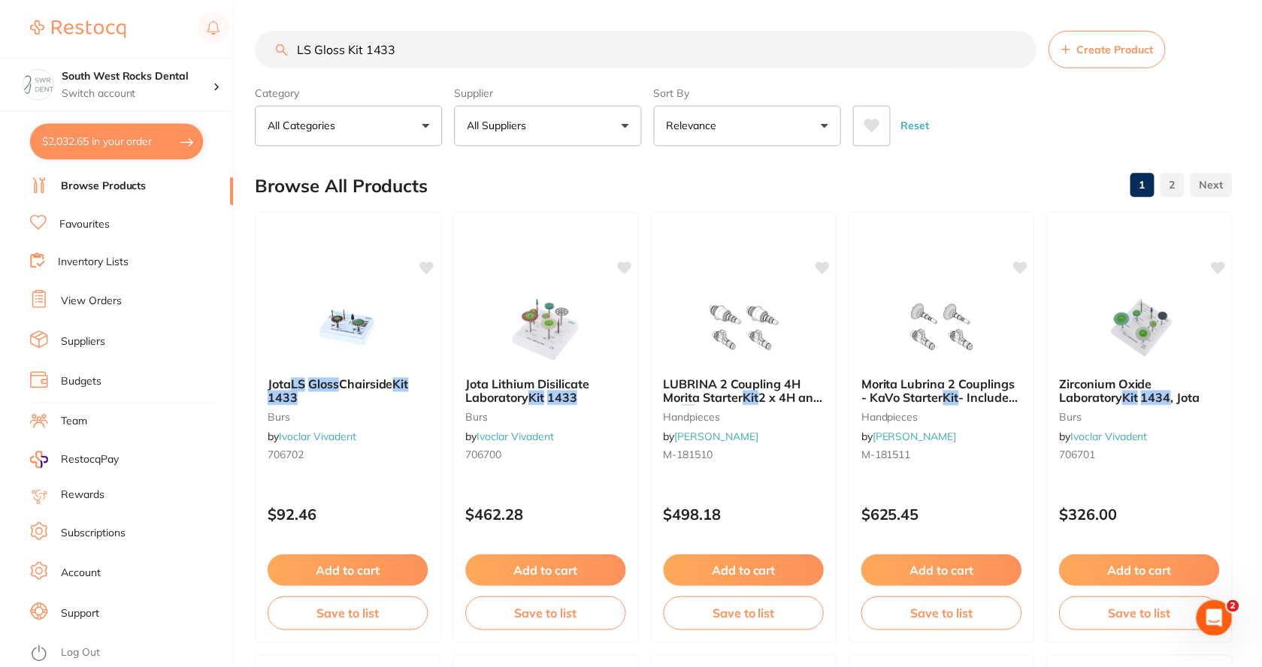
scroll to position [5, 0]
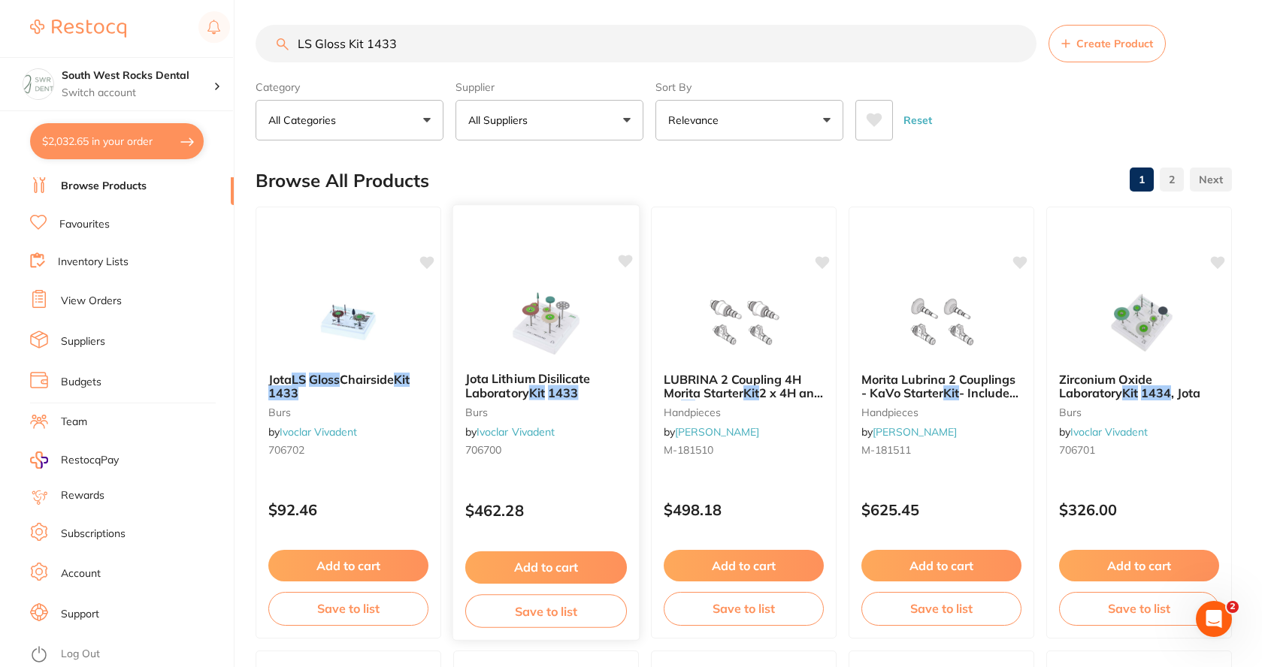
click at [540, 383] on span "Jota Lithium Disilicate Laboratory" at bounding box center [527, 385] width 125 height 29
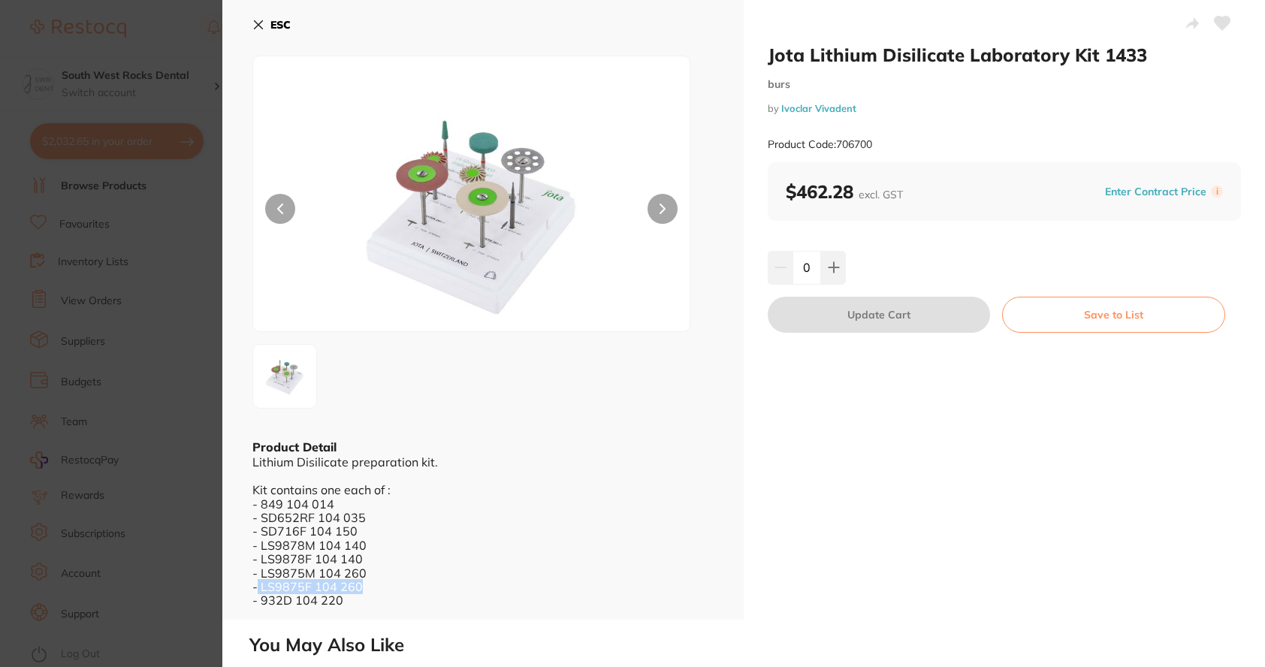
drag, startPoint x: 258, startPoint y: 586, endPoint x: 373, endPoint y: 589, distance: 114.2
click at [373, 589] on div "Lithium Disilicate preparation kit. Kit contains one each of : - 849 104 014 - …" at bounding box center [482, 531] width 461 height 152
copy div "LS9875F 104 260"
click at [252, 23] on div "ESC Product Detail Lithium Disilicate preparation kit. Kit contains one each of…" at bounding box center [482, 310] width 521 height 620
click at [255, 24] on icon at bounding box center [258, 25] width 12 height 12
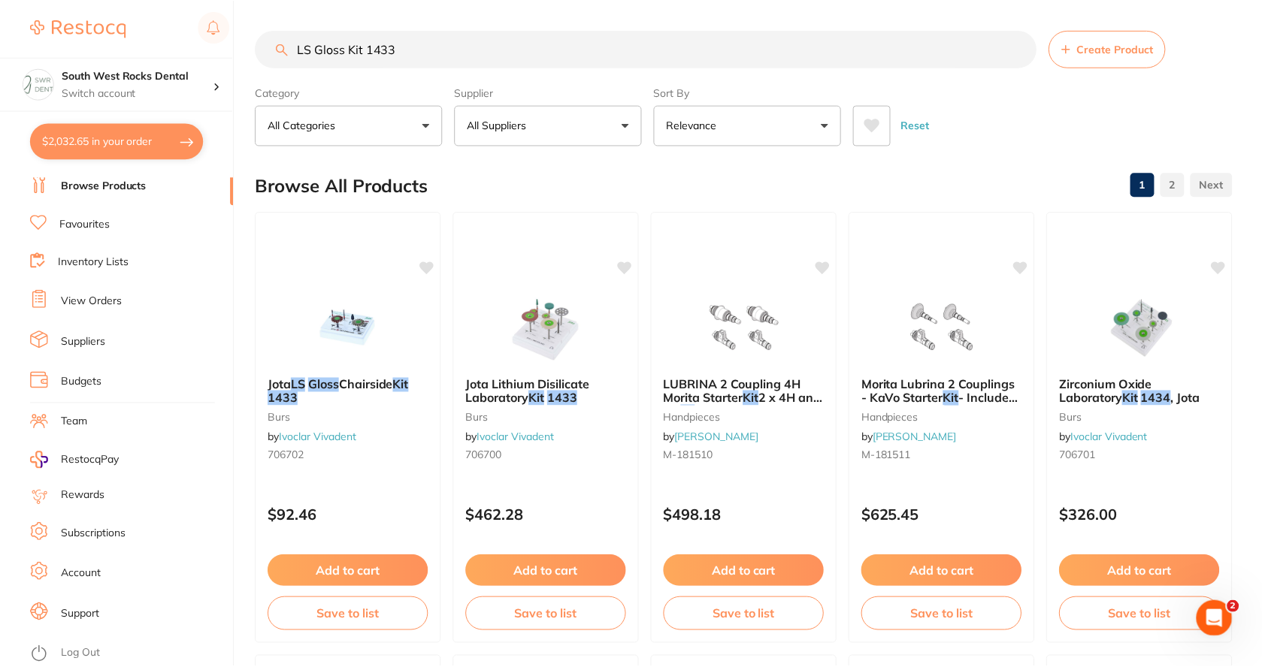
scroll to position [5, 0]
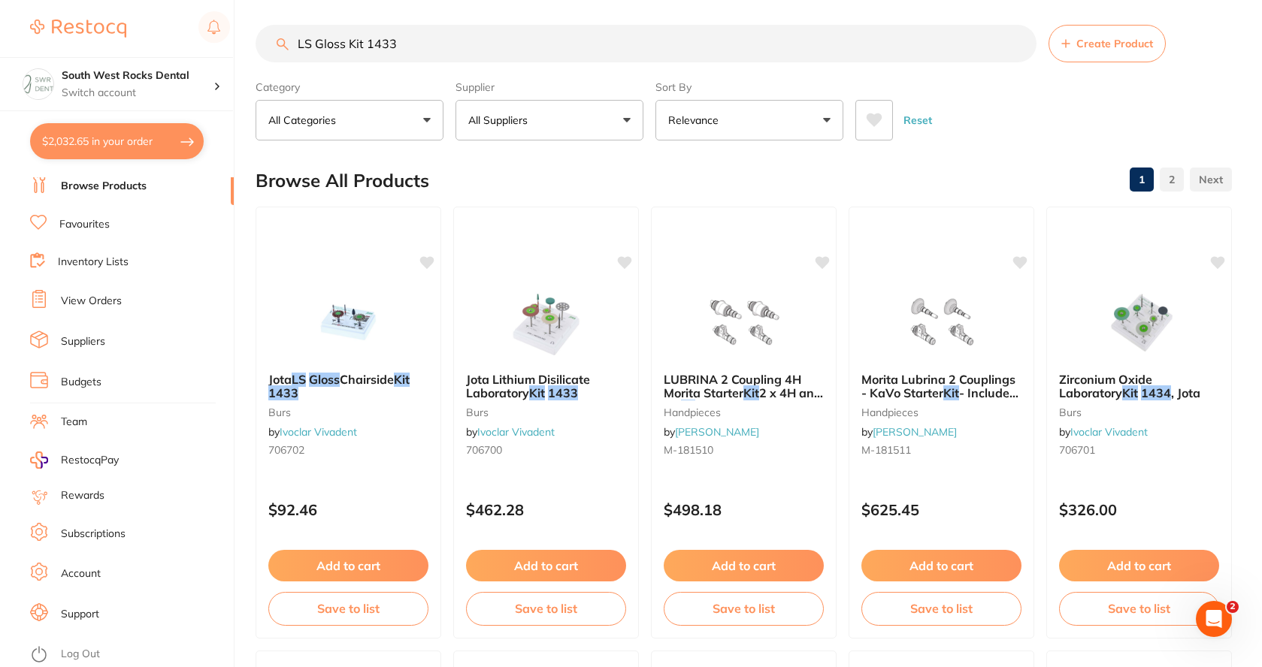
drag, startPoint x: 409, startPoint y: 38, endPoint x: 274, endPoint y: 38, distance: 135.2
click at [274, 38] on input "LS Gloss Kit 1433" at bounding box center [645, 44] width 781 height 38
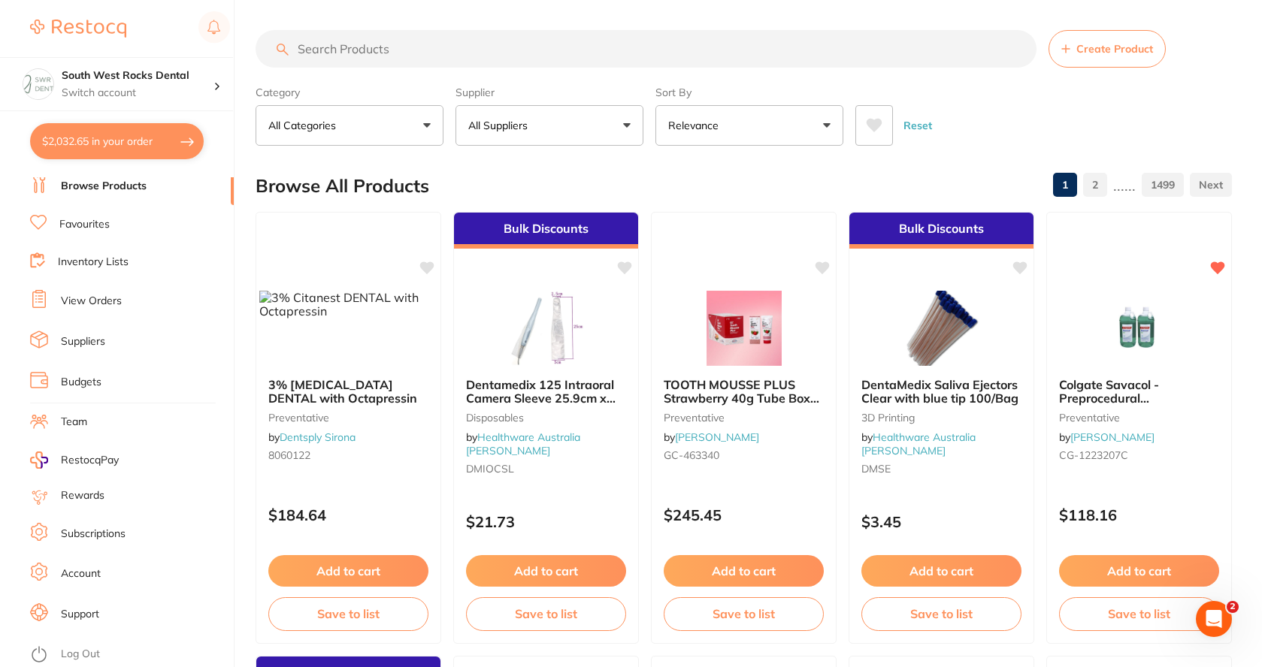
click at [344, 44] on input "search" at bounding box center [645, 49] width 781 height 38
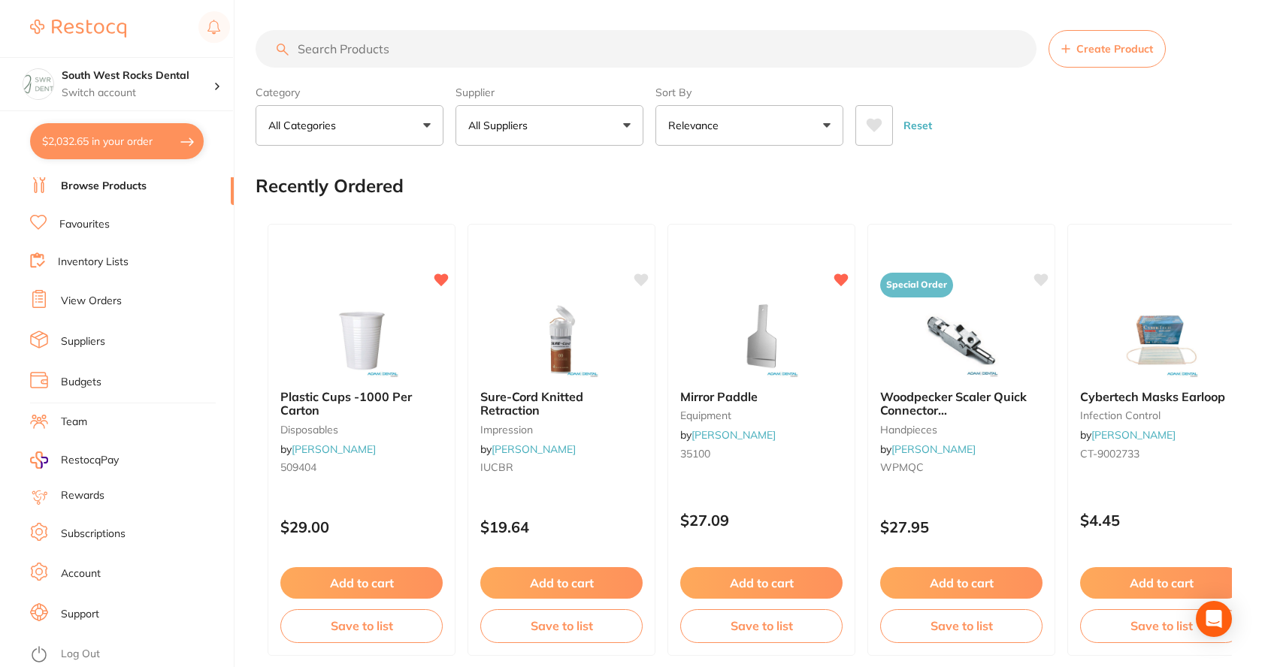
paste input "LS9875F 104 260"
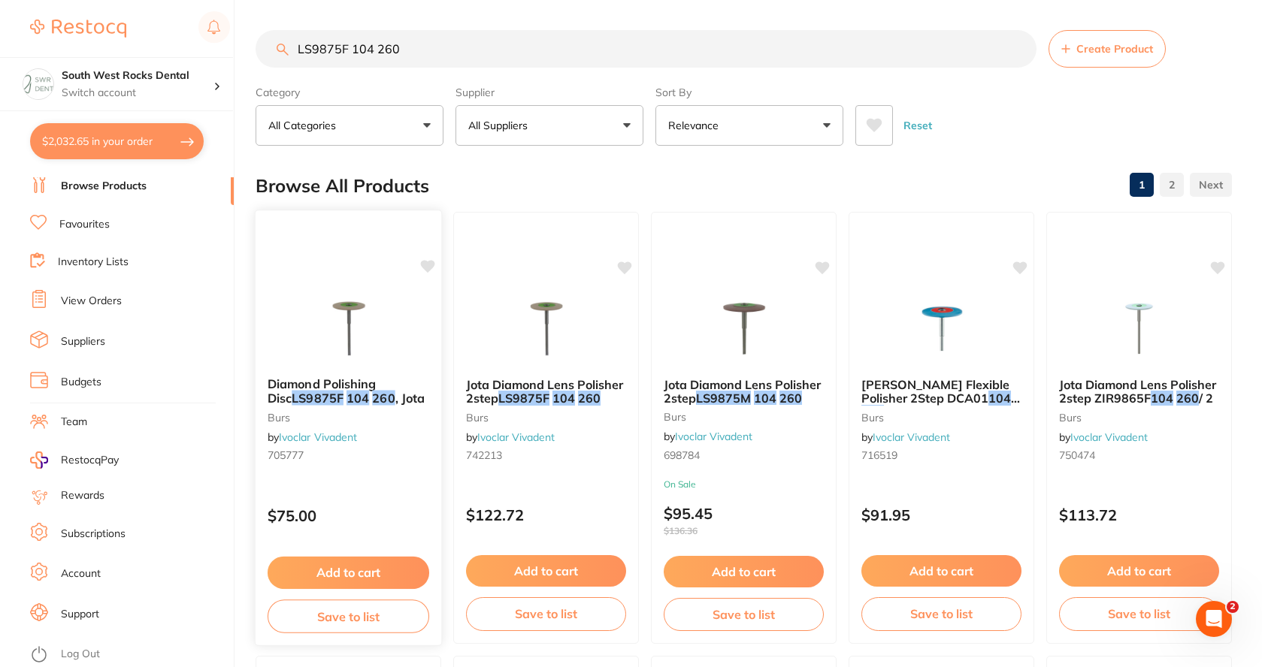
type input "LS9875F 104 260"
click at [346, 396] on em "104" at bounding box center [357, 398] width 23 height 15
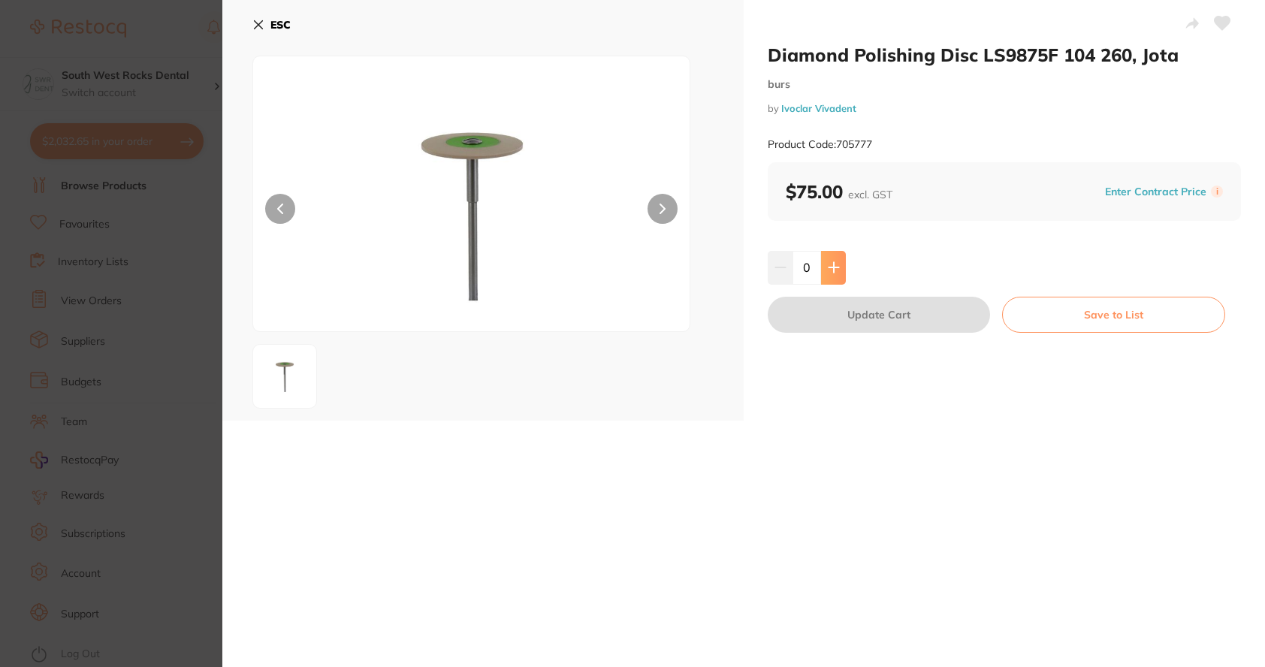
click at [833, 267] on icon at bounding box center [834, 268] width 10 height 10
type input "1"
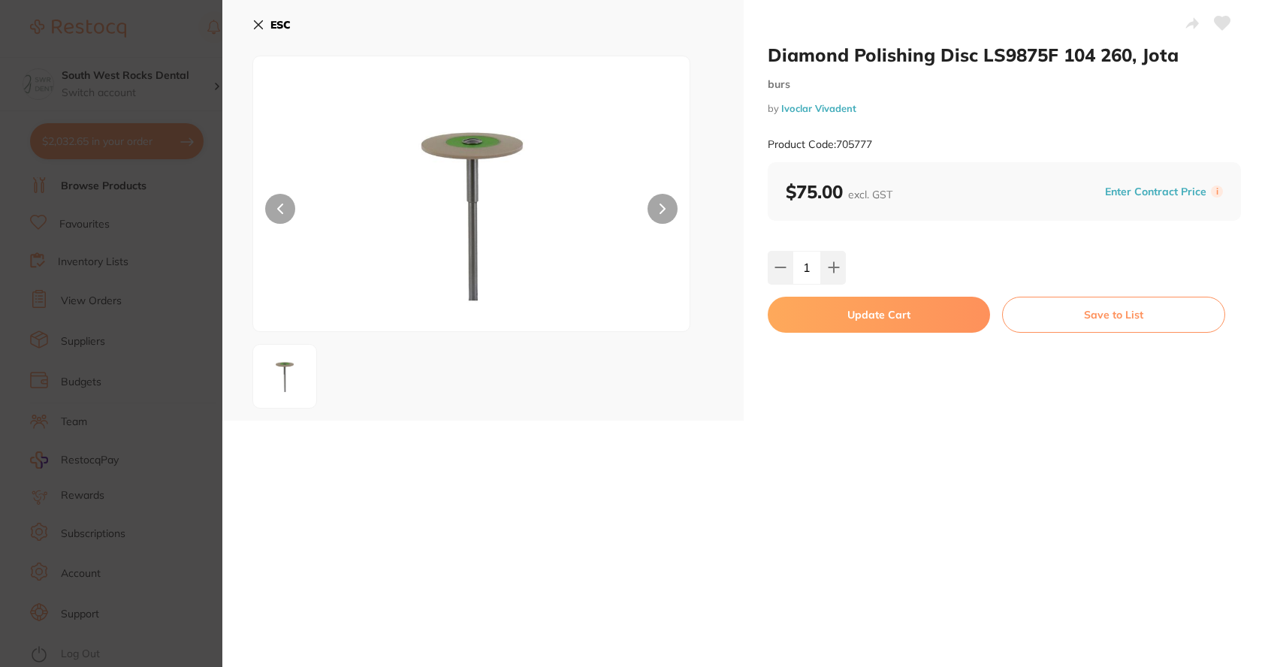
click at [1216, 25] on icon at bounding box center [1223, 24] width 16 height 14
click at [875, 319] on button "Update Cart" at bounding box center [879, 315] width 222 height 36
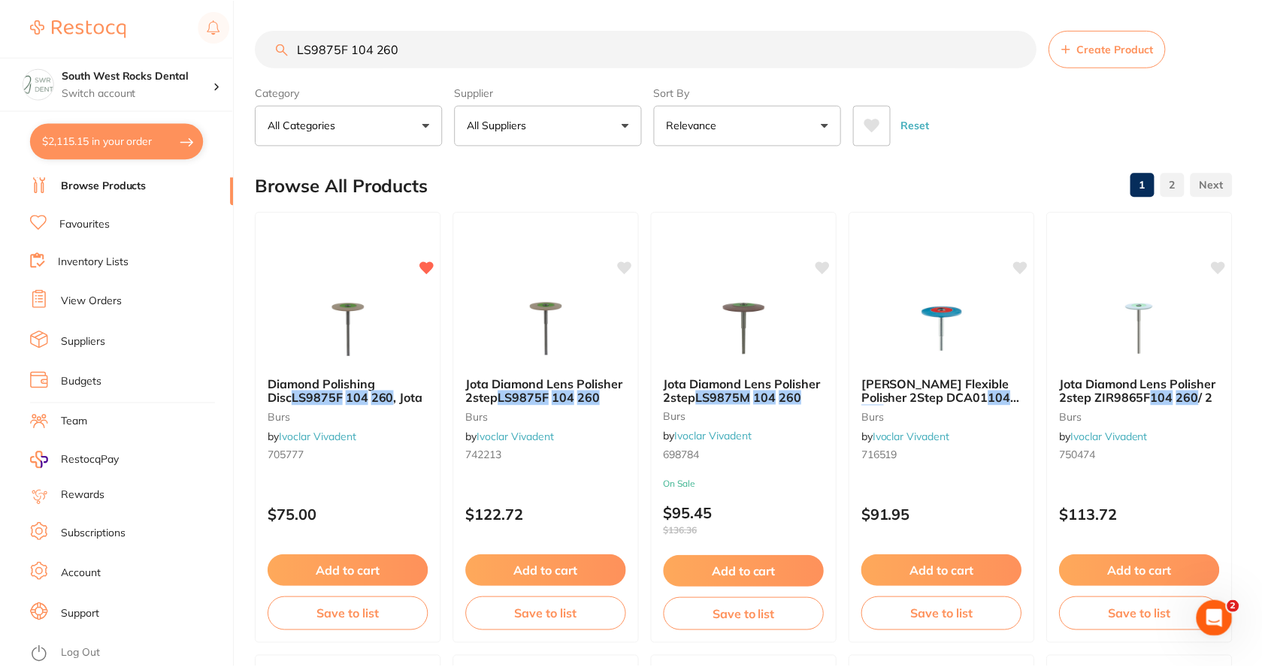
scroll to position [5, 0]
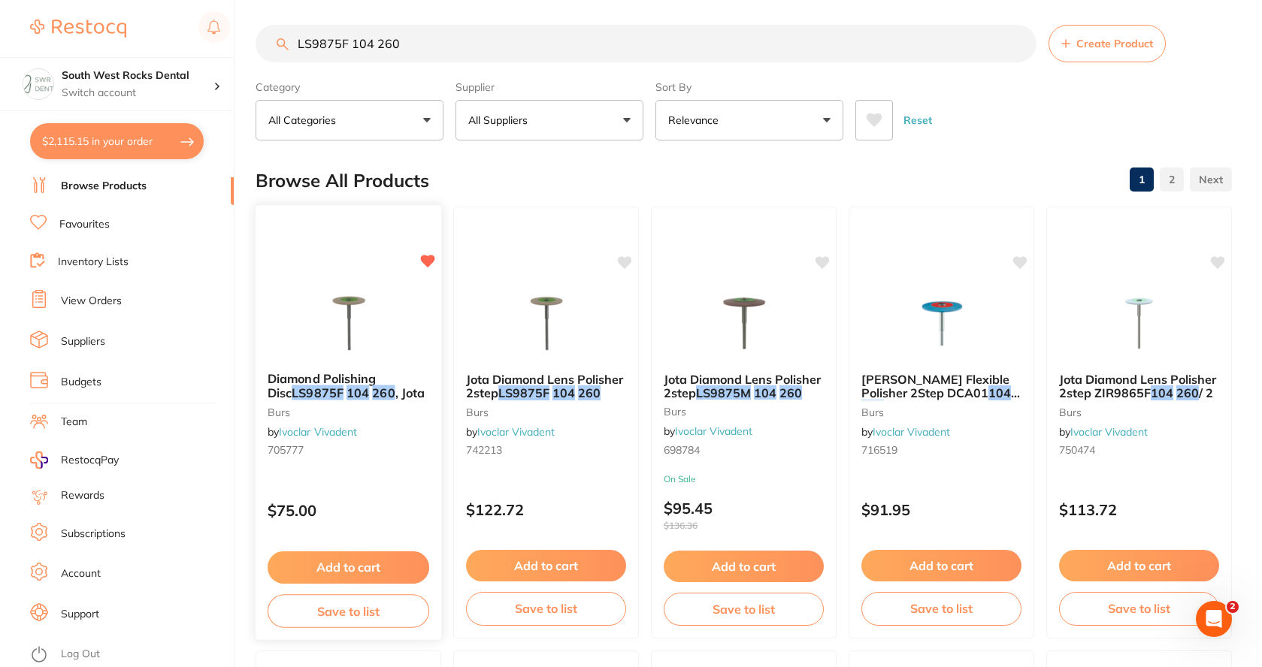
click at [380, 612] on button "Save to list" at bounding box center [348, 611] width 162 height 34
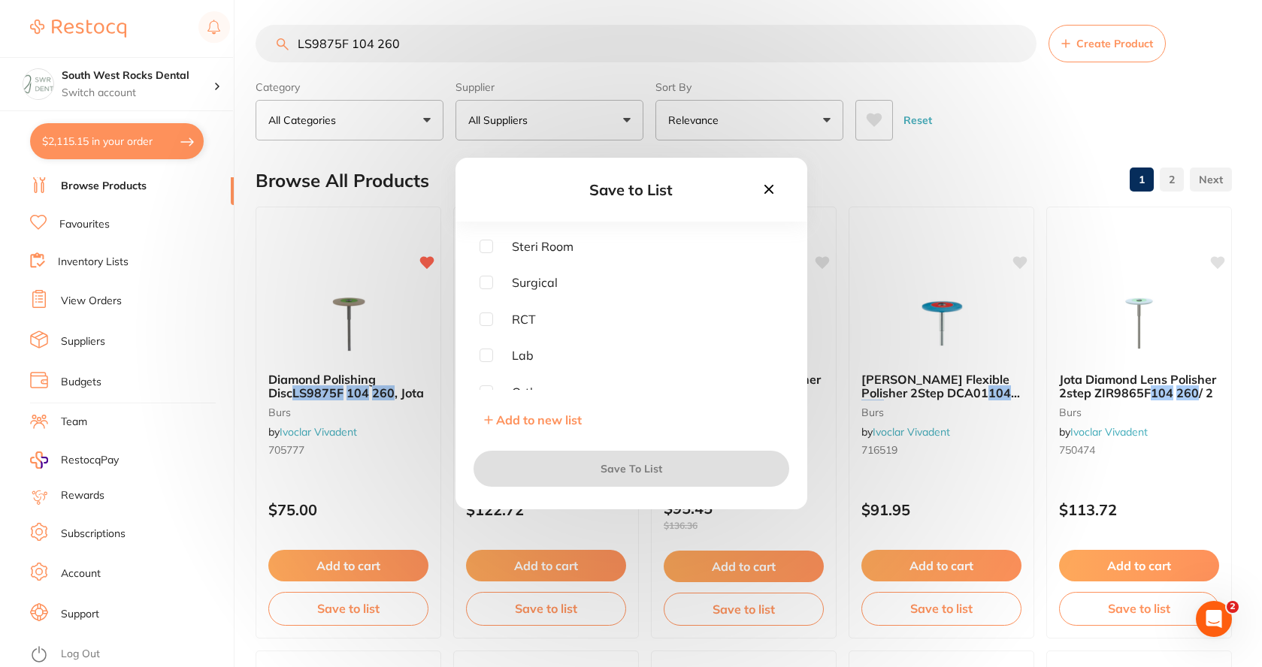
click at [489, 355] on input "checkbox" at bounding box center [486, 356] width 14 height 14
checkbox input "true"
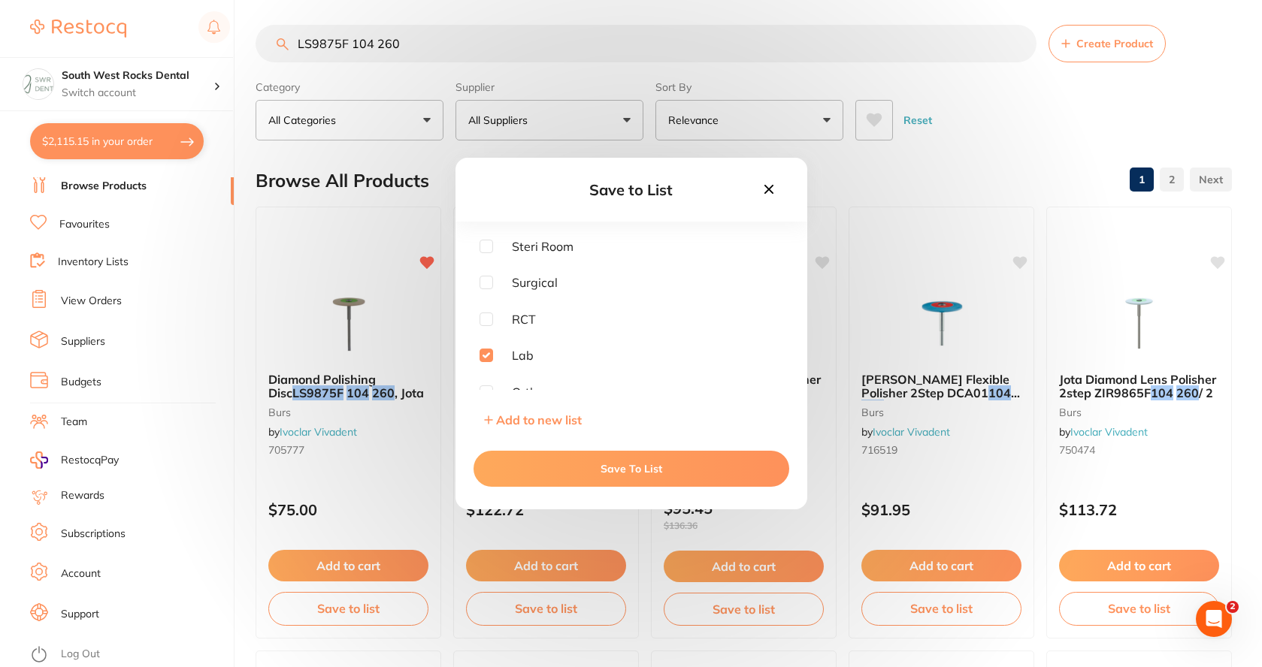
click at [585, 464] on button "Save To List" at bounding box center [631, 469] width 316 height 36
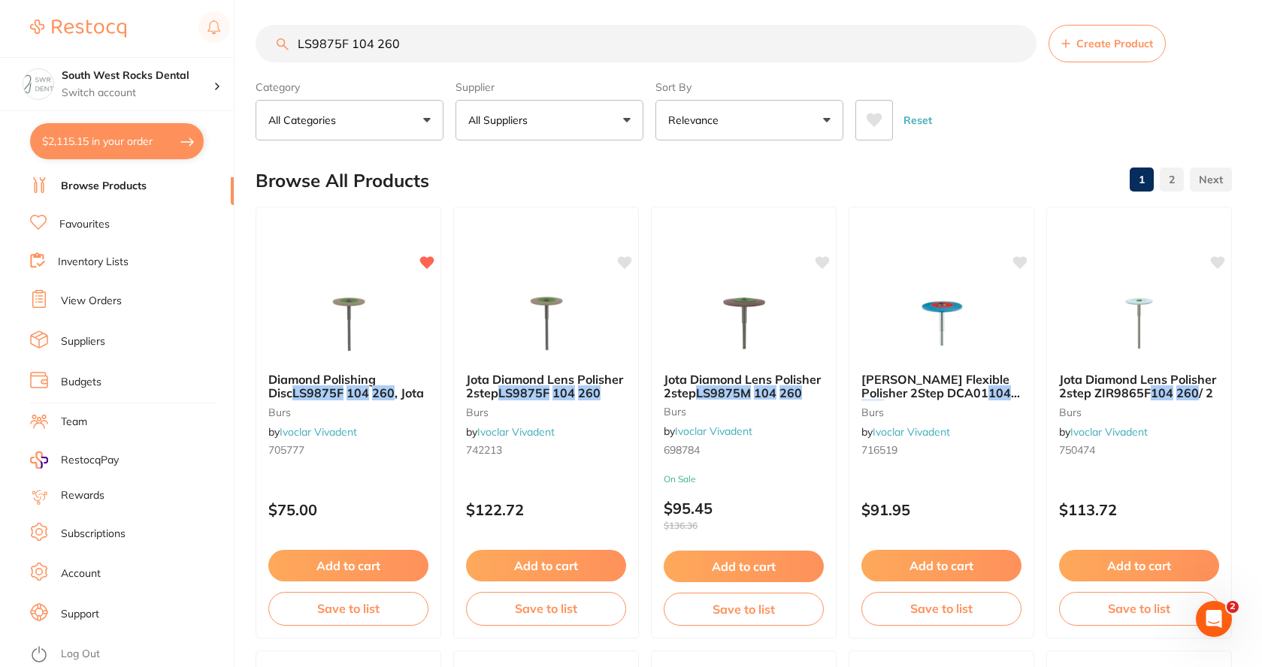
click at [90, 141] on button "$2,115.15 in your order" at bounding box center [117, 141] width 174 height 36
checkbox input "true"
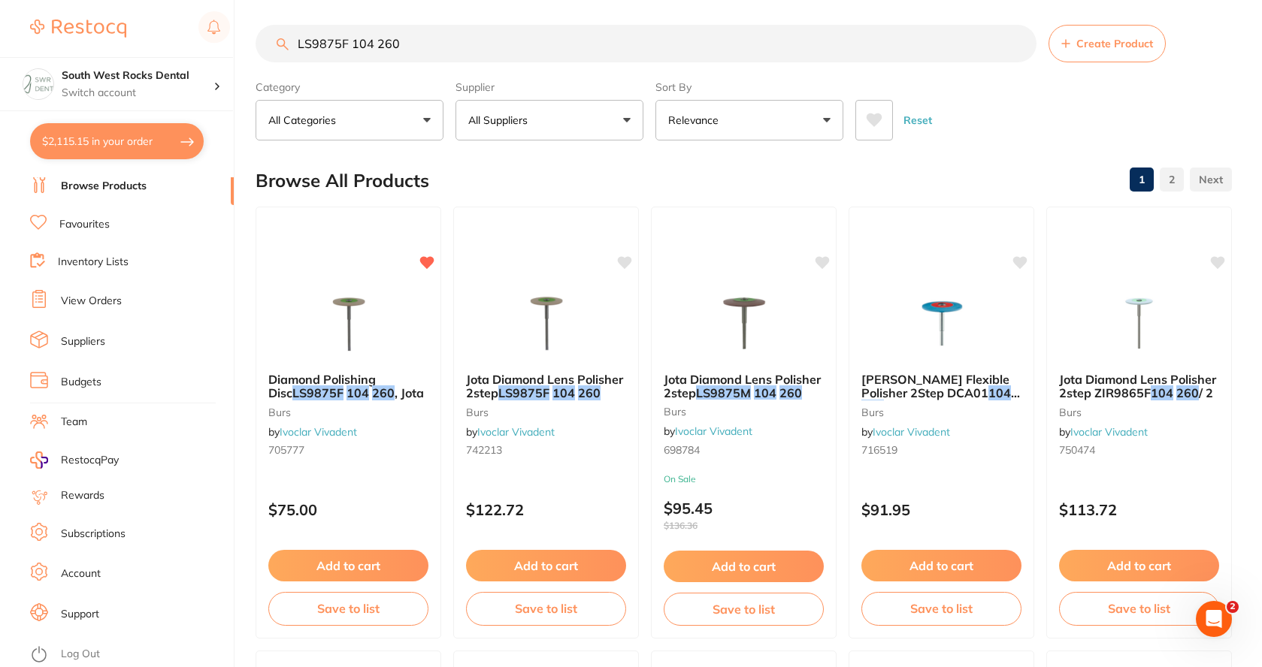
checkbox input "true"
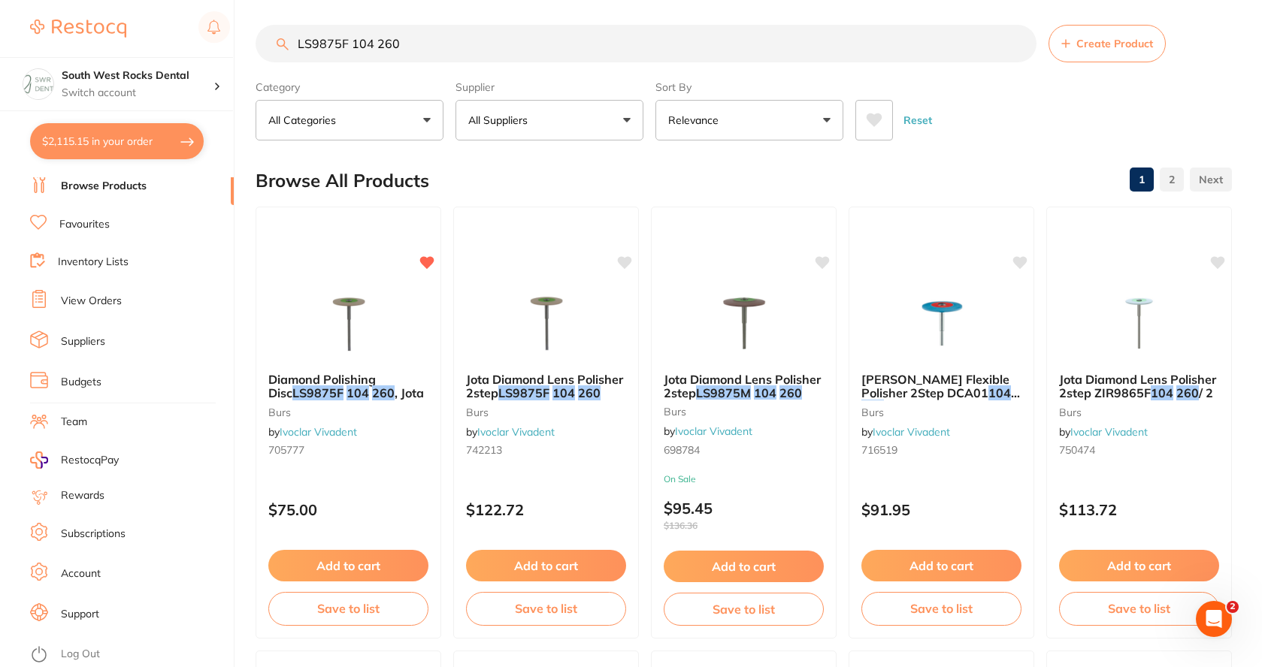
checkbox input "true"
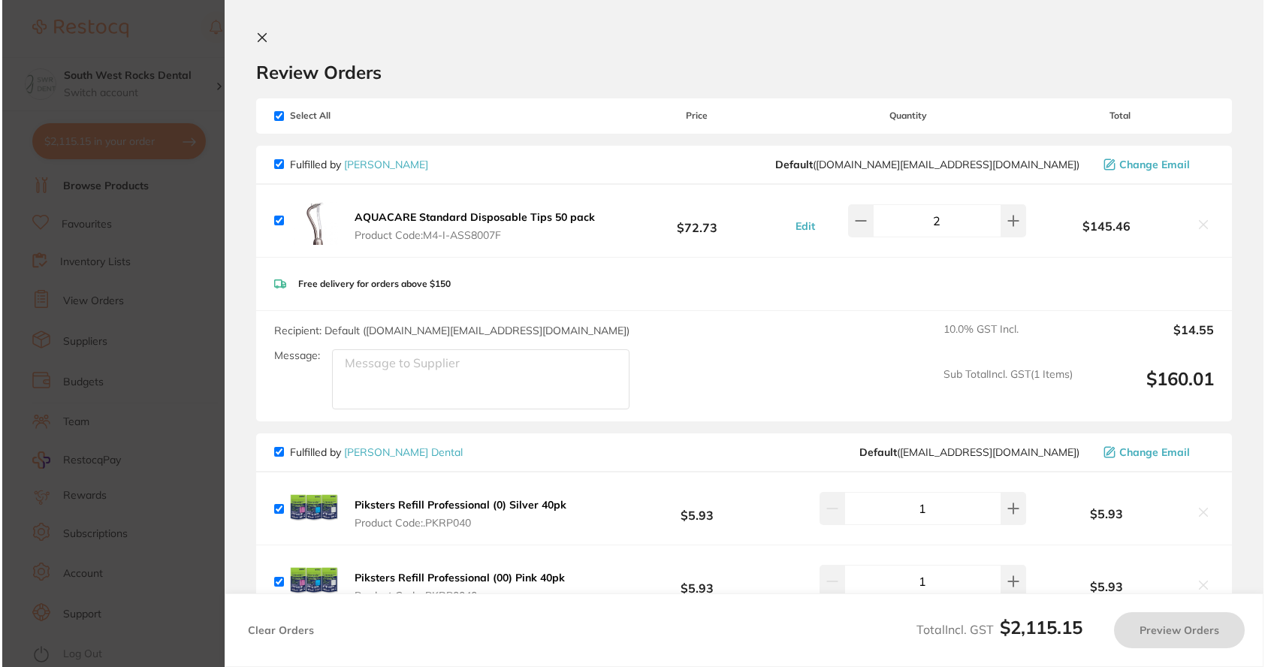
scroll to position [0, 0]
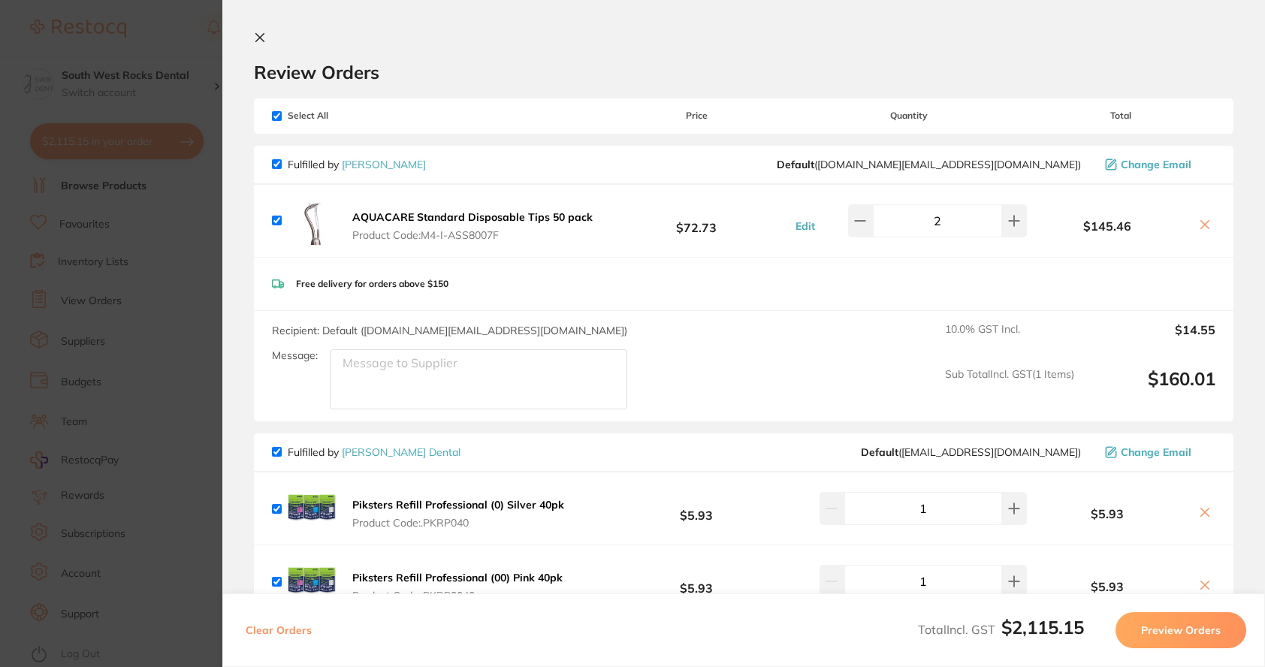
click at [280, 451] on input "checkbox" at bounding box center [277, 452] width 10 height 10
checkbox input "false"
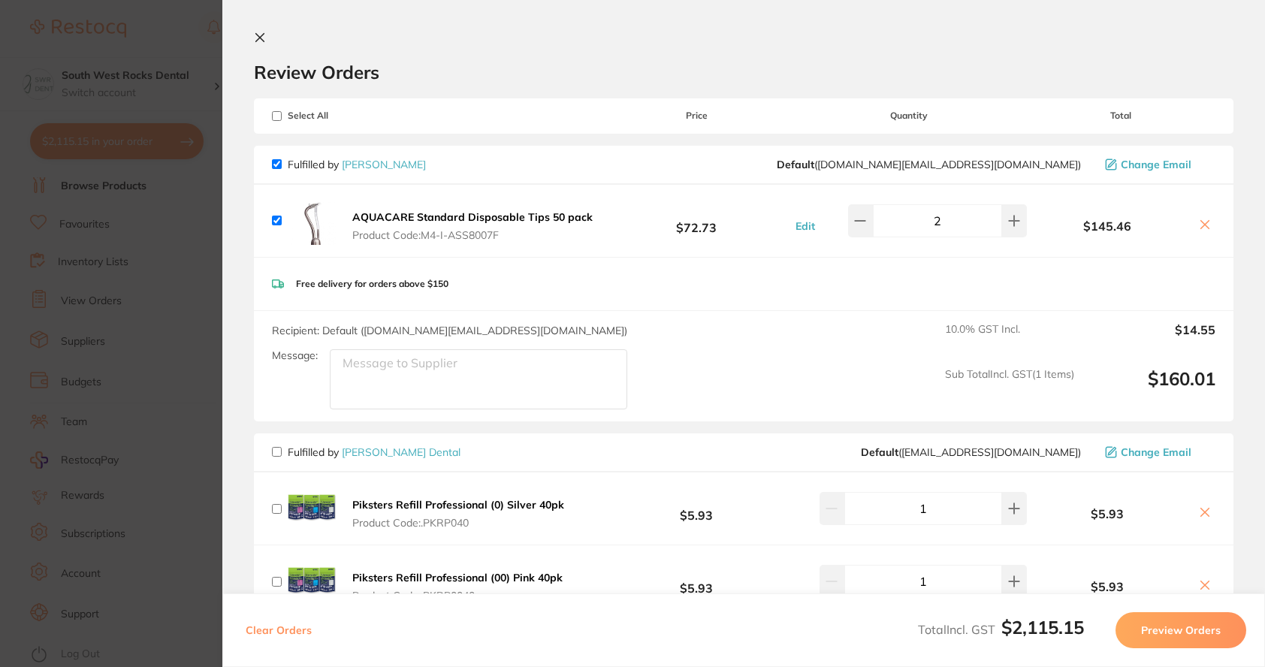
checkbox input "false"
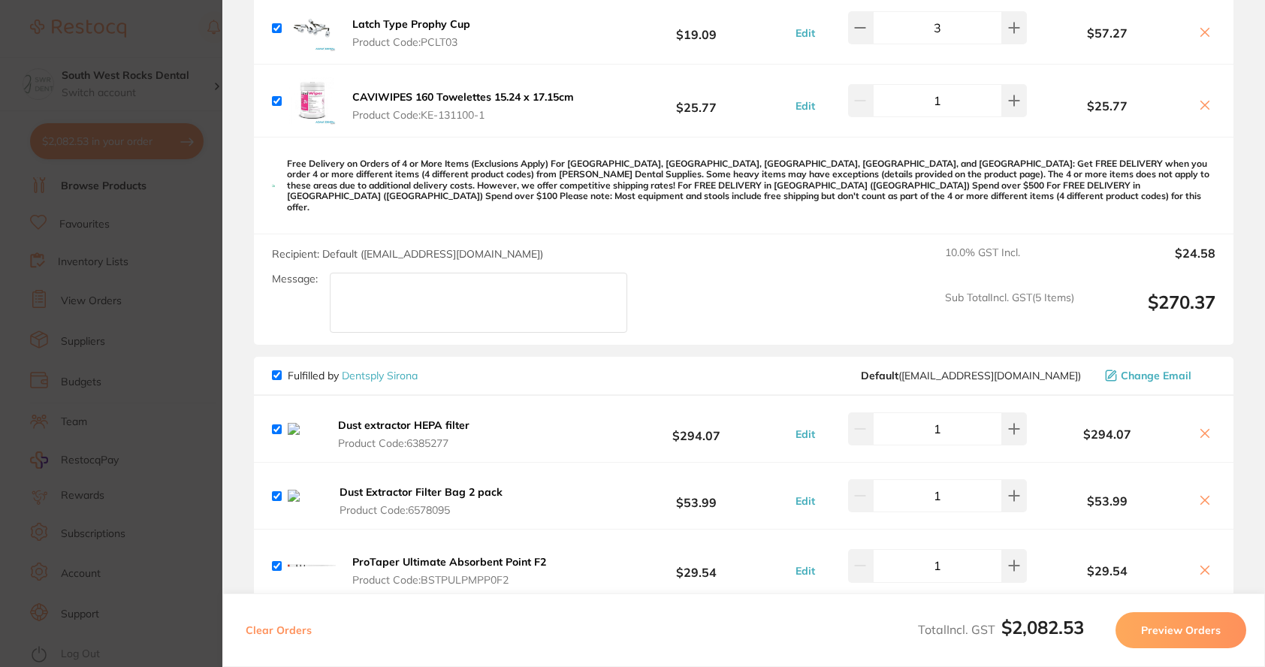
scroll to position [2329, 0]
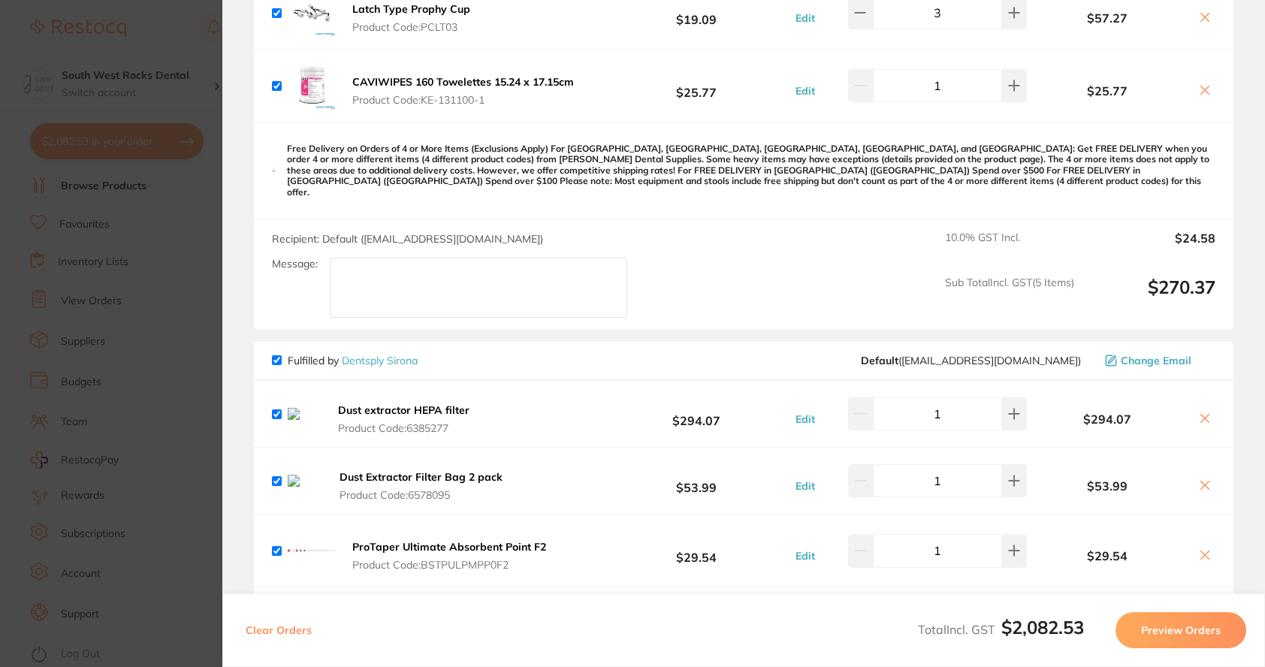
click at [273, 409] on input "checkbox" at bounding box center [277, 414] width 10 height 10
checkbox input "false"
click at [275, 476] on input "checkbox" at bounding box center [277, 481] width 10 height 10
checkbox input "false"
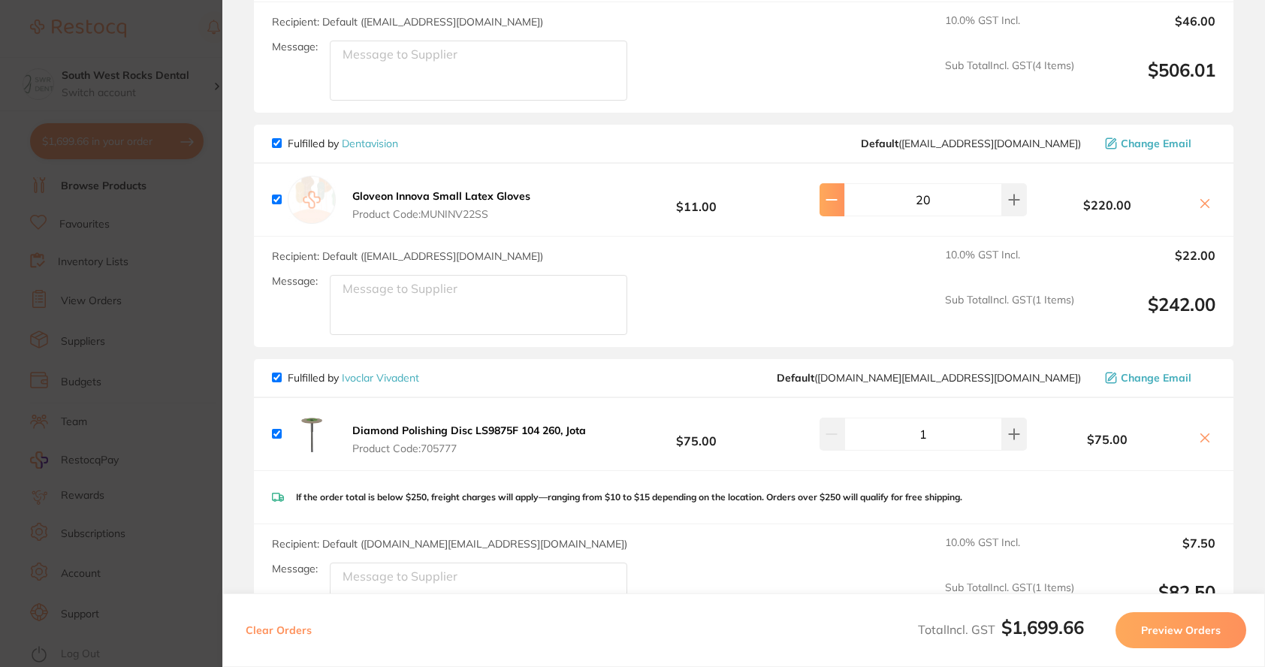
scroll to position [1428, 0]
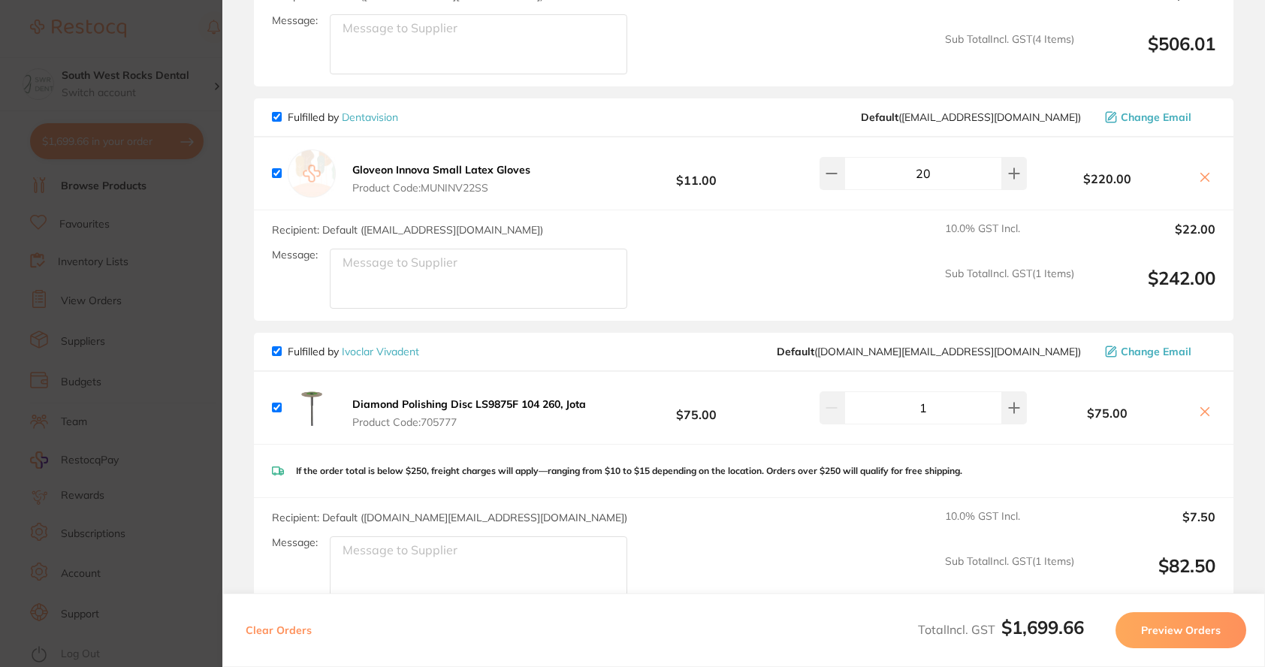
click at [1164, 630] on button "Preview Orders" at bounding box center [1181, 630] width 131 height 36
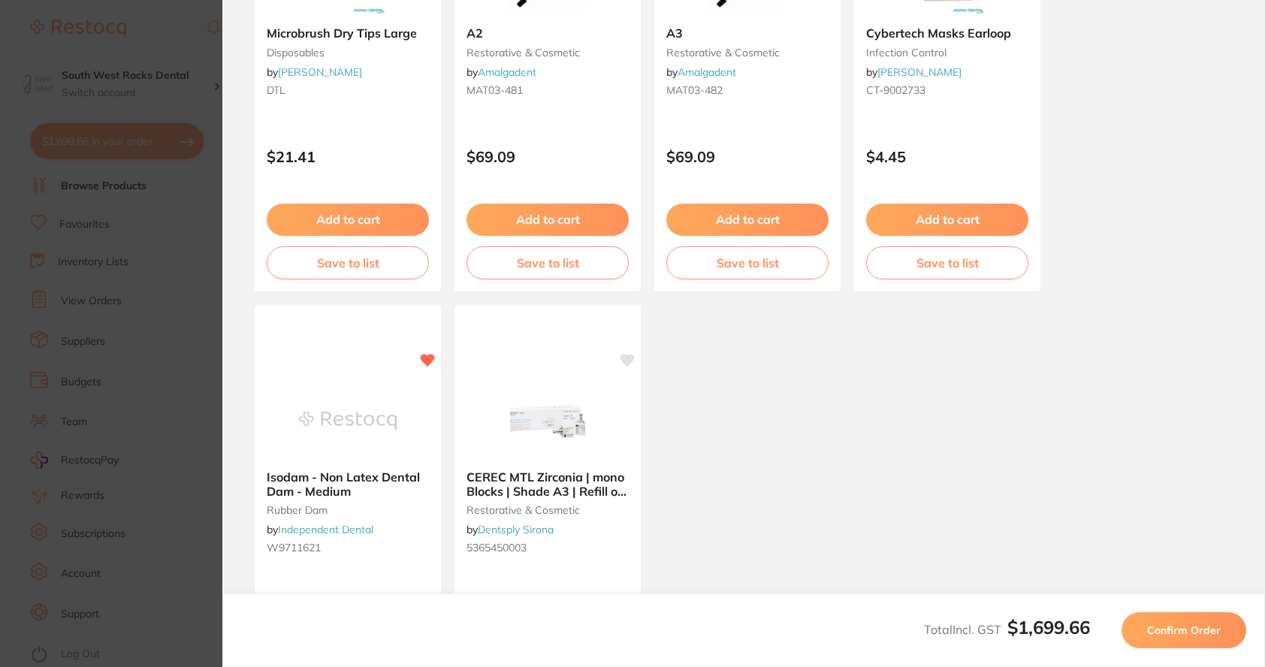
scroll to position [751, 0]
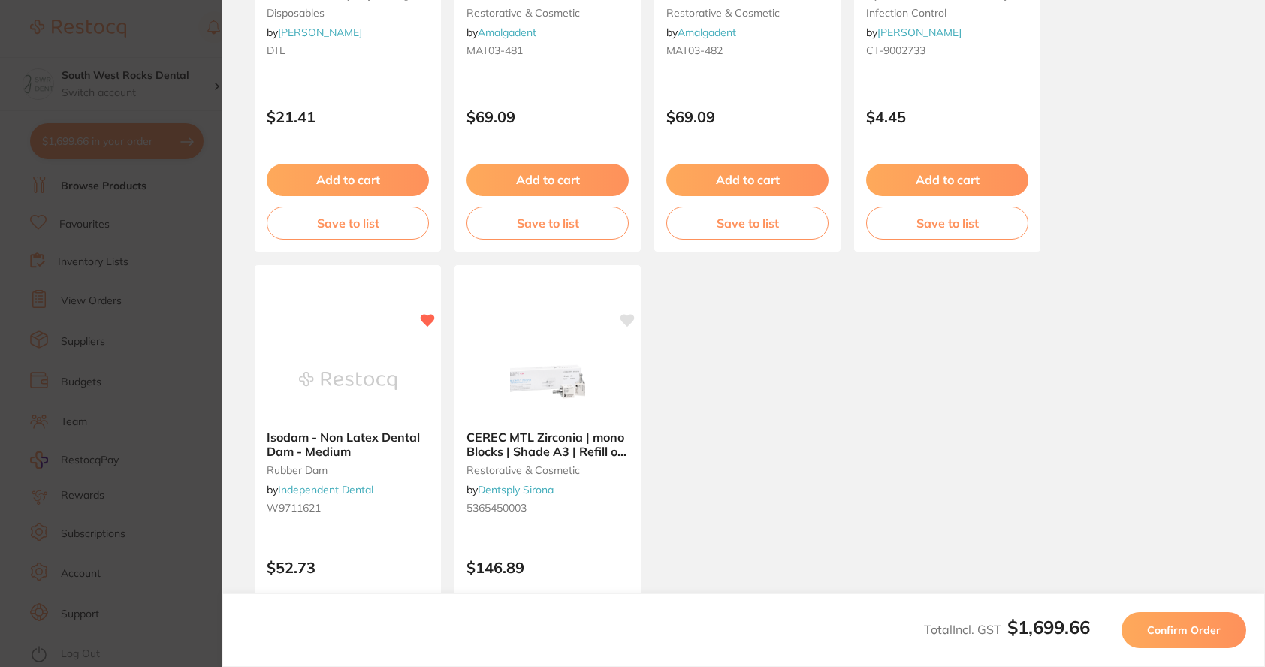
click at [1189, 641] on button "Confirm Order" at bounding box center [1184, 630] width 125 height 36
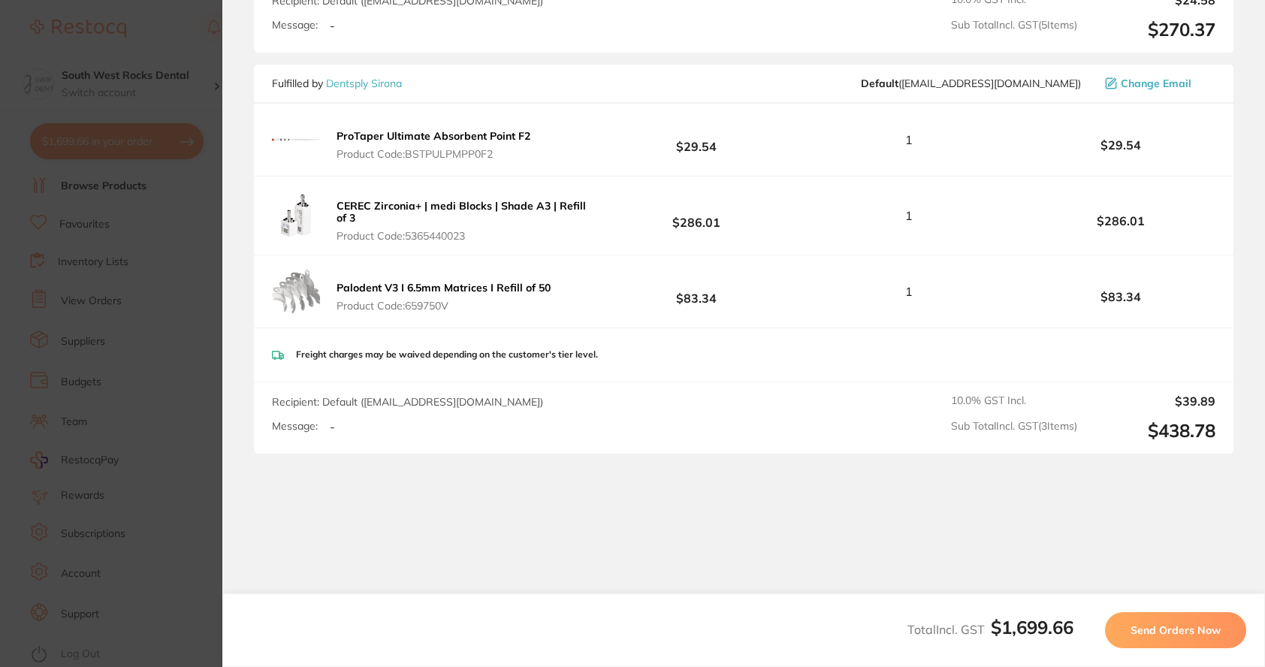
scroll to position [1954, 0]
click at [1174, 629] on span "Send Orders Now" at bounding box center [1176, 631] width 90 height 14
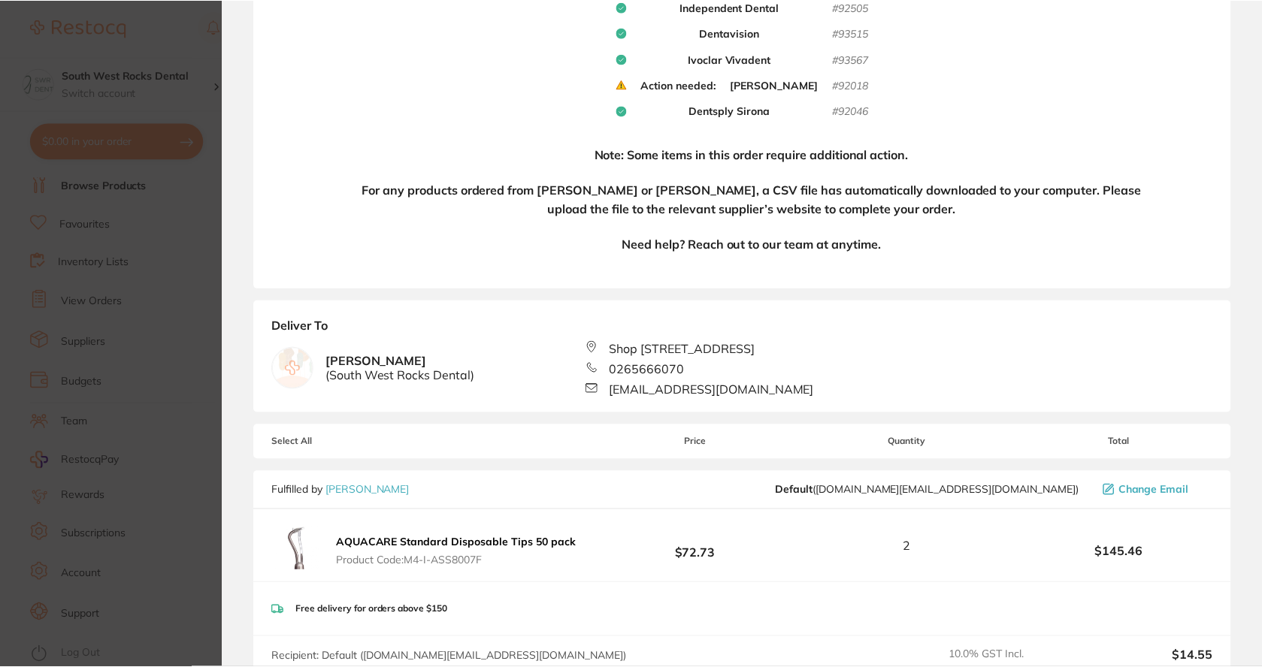
scroll to position [0, 0]
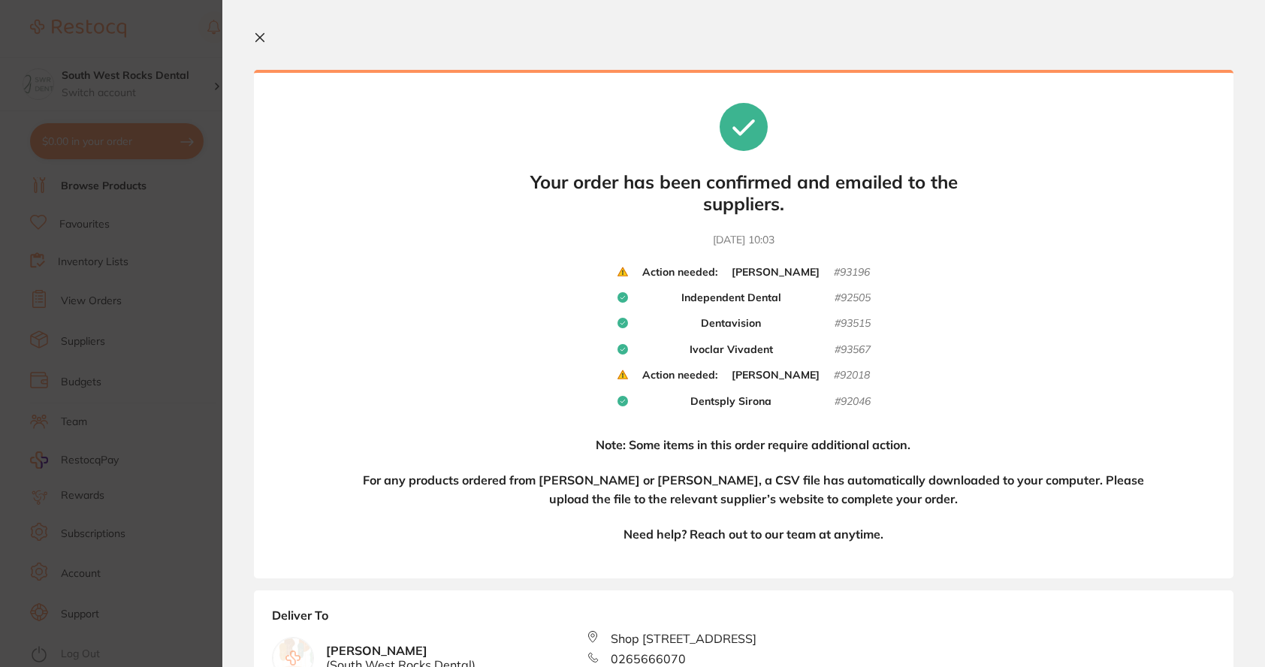
click at [255, 36] on icon at bounding box center [260, 38] width 12 height 12
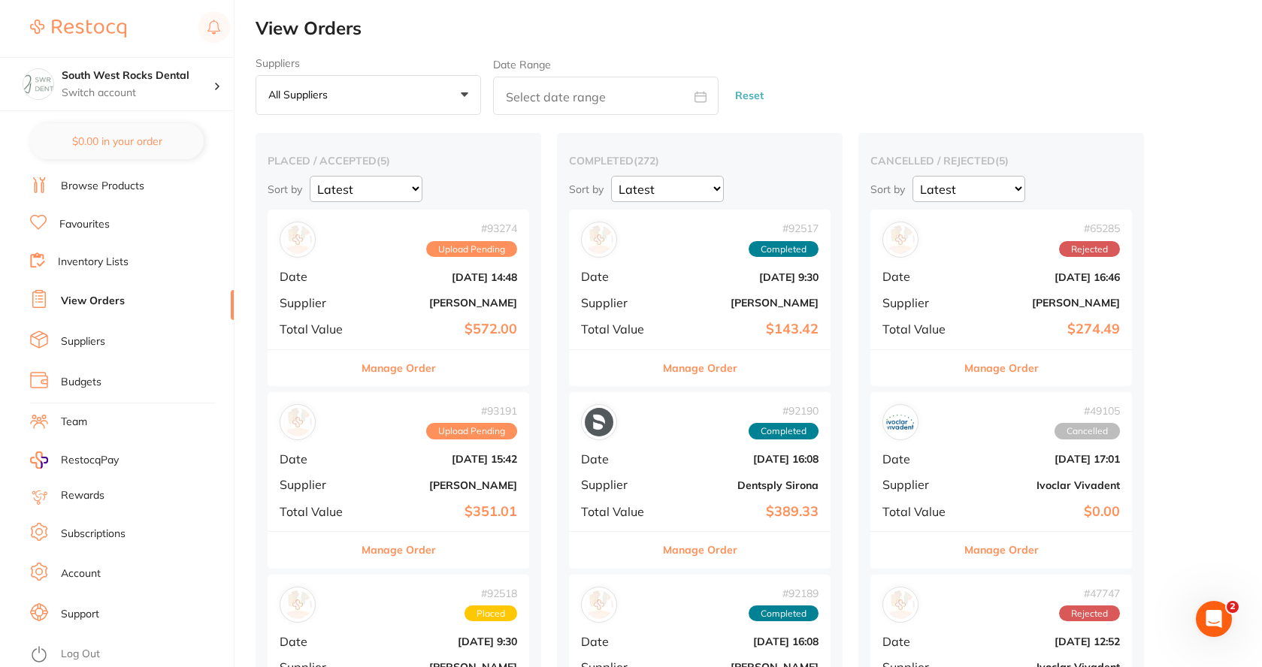
checkbox input "false"
